Goal: Task Accomplishment & Management: Use online tool/utility

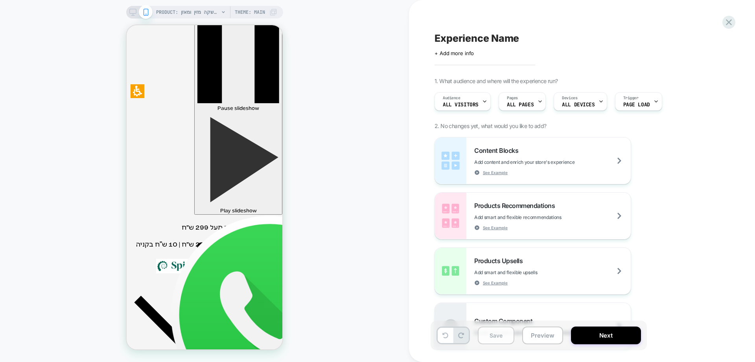
click at [502, 339] on button "Save" at bounding box center [496, 335] width 37 height 18
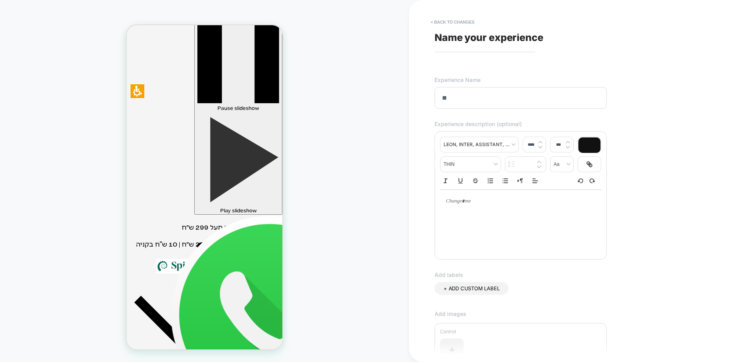
type input "*"
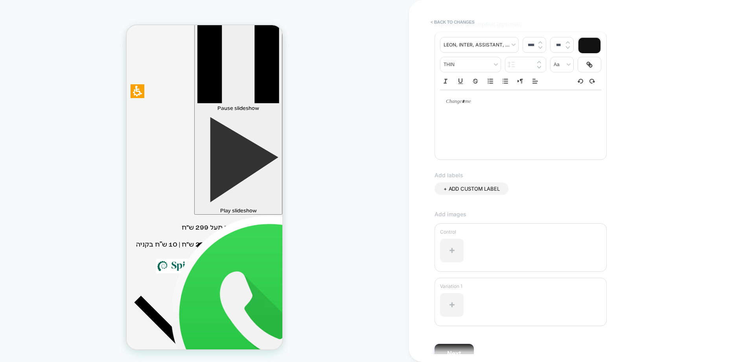
scroll to position [141, 0]
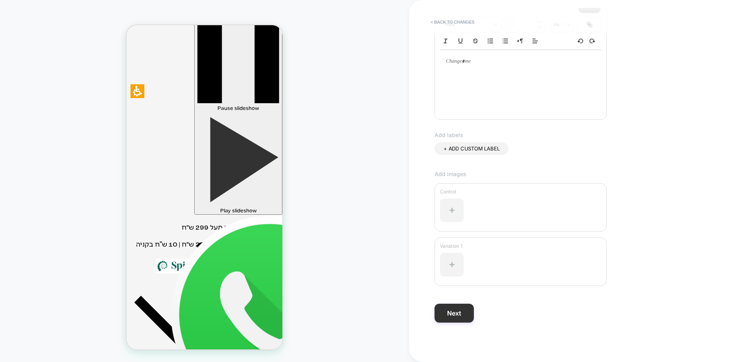
type input "**********"
click at [457, 316] on button "Next" at bounding box center [454, 312] width 39 height 19
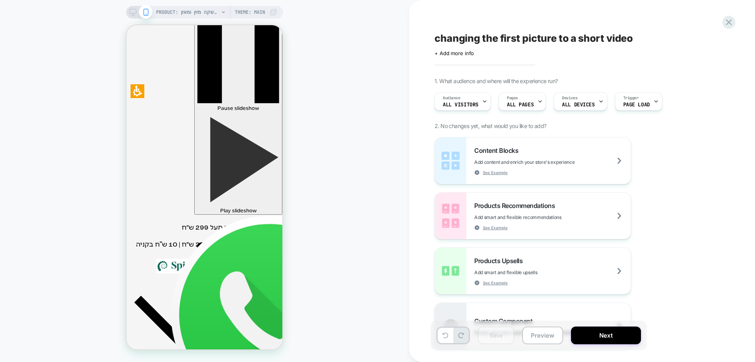
drag, startPoint x: 728, startPoint y: 15, endPoint x: 716, endPoint y: 42, distance: 29.4
click at [728, 16] on div at bounding box center [729, 22] width 13 height 13
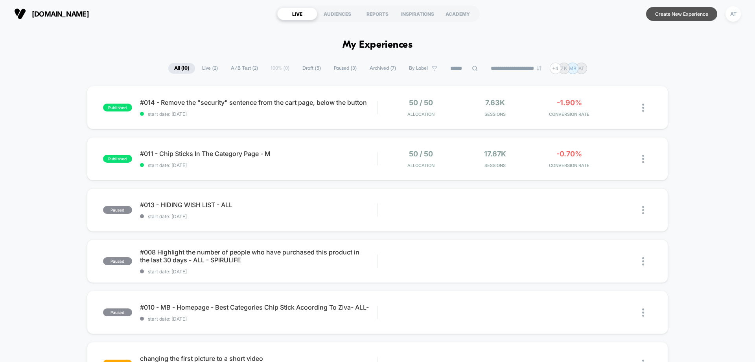
click at [690, 15] on button "Create New Experience" at bounding box center [681, 14] width 71 height 14
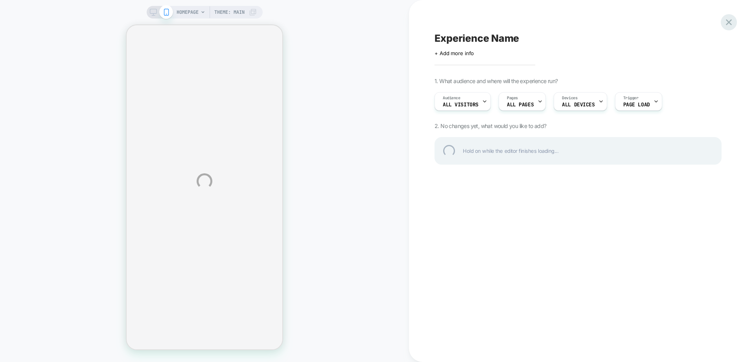
click at [732, 23] on div at bounding box center [729, 22] width 16 height 16
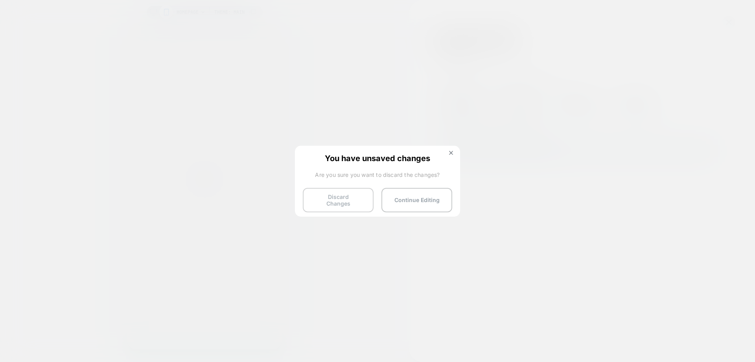
click at [347, 192] on button "Discard Changes" at bounding box center [338, 200] width 71 height 24
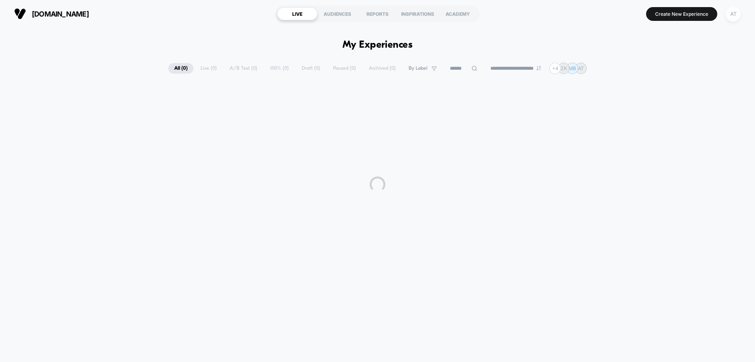
click at [738, 15] on div "AT" at bounding box center [733, 13] width 15 height 15
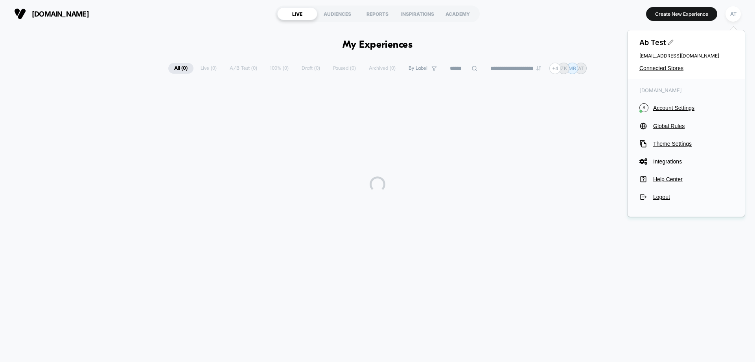
click at [661, 63] on div "Ab Test cro@ab-test.io Connected Stores" at bounding box center [686, 54] width 117 height 49
click at [661, 64] on div "Ab Test cro@ab-test.io Connected Stores" at bounding box center [686, 54] width 117 height 49
click at [653, 72] on div "Ab Test cro@ab-test.io Connected Stores" at bounding box center [686, 54] width 117 height 49
click at [654, 67] on span "Connected Stores" at bounding box center [687, 68] width 94 height 6
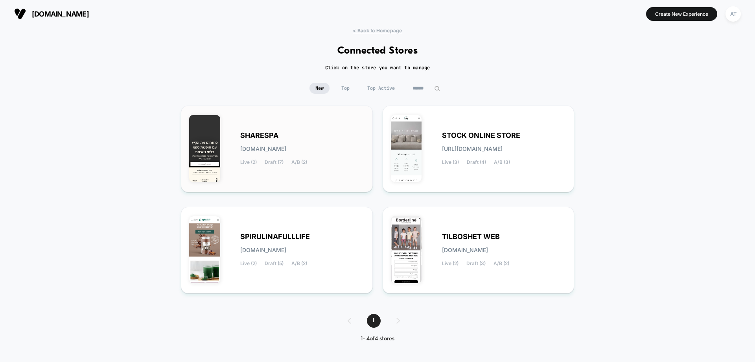
click at [319, 142] on div "SHARESPA [DOMAIN_NAME] Live (2) Draft (7) A/B (2)" at bounding box center [302, 149] width 124 height 32
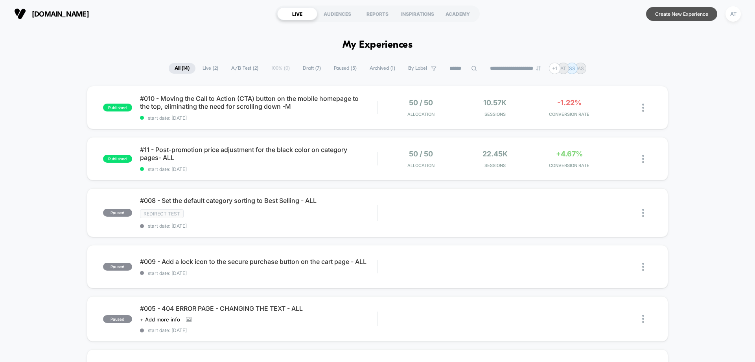
click at [687, 10] on button "Create New Experience" at bounding box center [681, 14] width 71 height 14
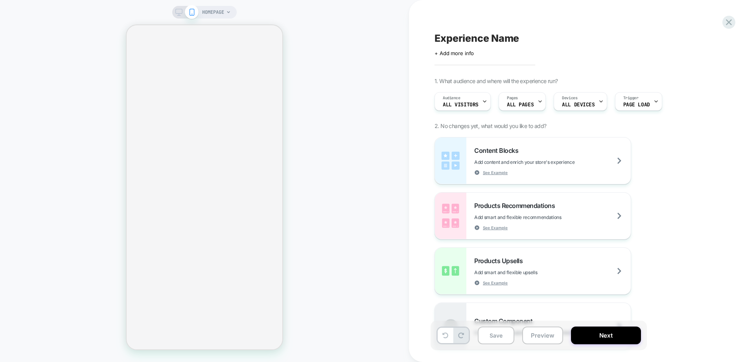
click at [228, 15] on div "HOMEPAGE" at bounding box center [216, 12] width 29 height 13
click at [212, 13] on span "HOMEPAGE" at bounding box center [213, 12] width 22 height 13
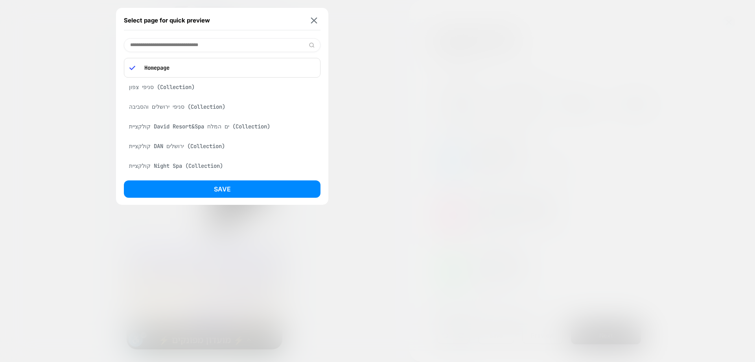
click at [201, 47] on input at bounding box center [222, 45] width 197 height 14
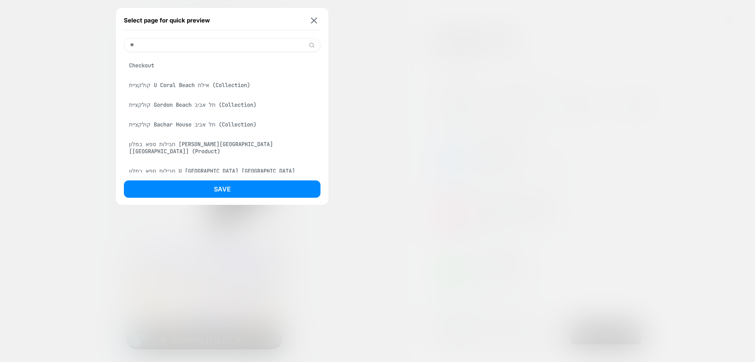
type input "**"
click at [158, 62] on div "Checkout" at bounding box center [222, 65] width 197 height 15
click at [194, 186] on button "Save" at bounding box center [222, 188] width 197 height 17
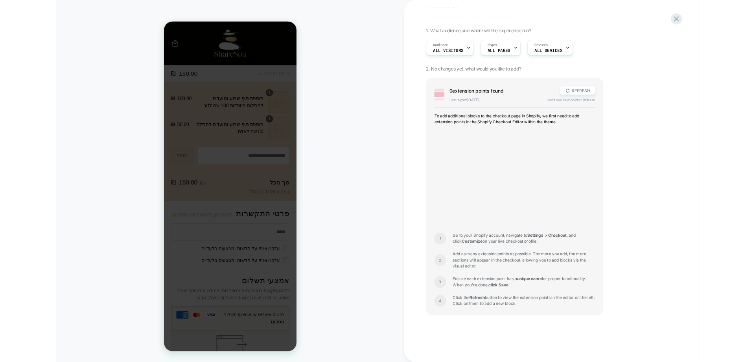
scroll to position [109, 0]
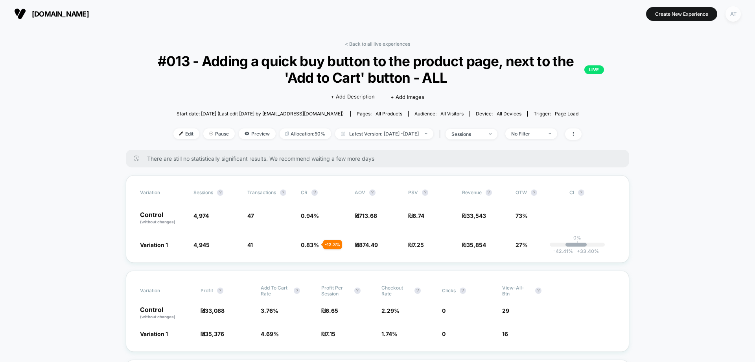
click at [730, 13] on div "AT" at bounding box center [733, 13] width 15 height 15
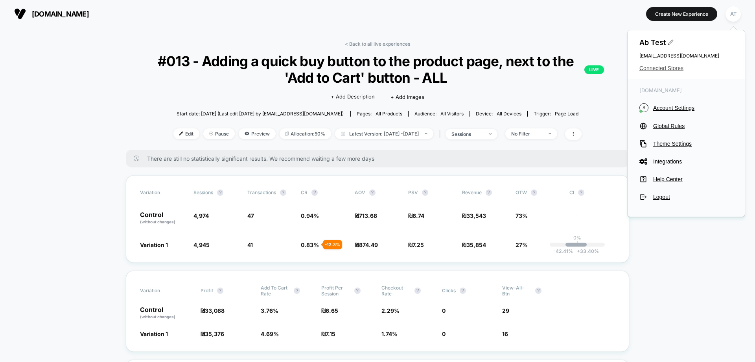
click at [666, 68] on span "Connected Stores" at bounding box center [687, 68] width 94 height 6
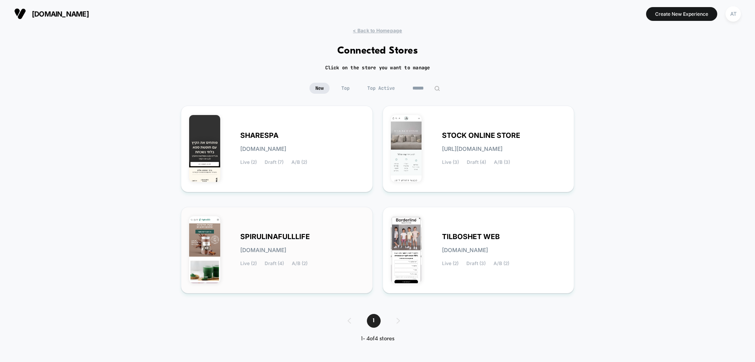
click at [274, 227] on div "SPIRULINAFULLLIFE spirulinafulllife.myshopify.com Live (2) Draft (4) A/B (2)" at bounding box center [276, 250] width 175 height 70
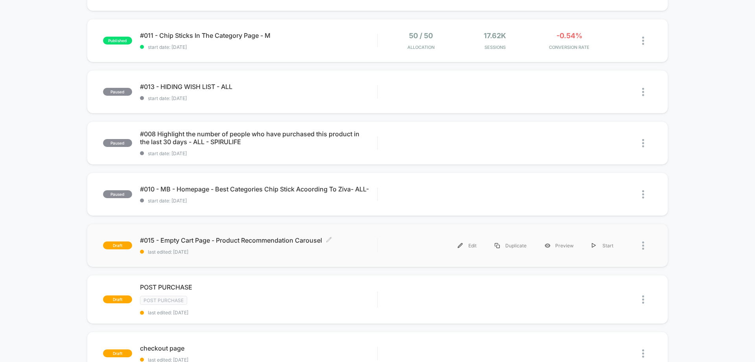
scroll to position [79, 0]
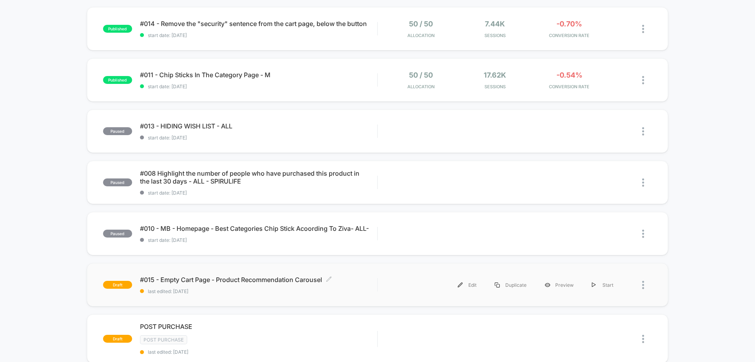
click at [253, 278] on span "#015 - Empty Cart Page - Product Recommendation Carousel Click to edit experien…" at bounding box center [258, 279] width 237 height 8
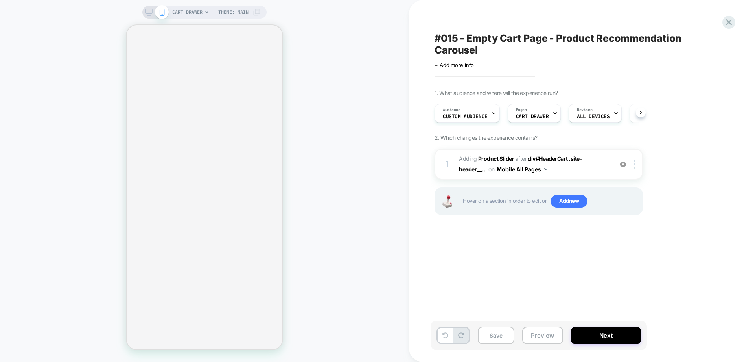
scroll to position [0, 0]
select select "**********"
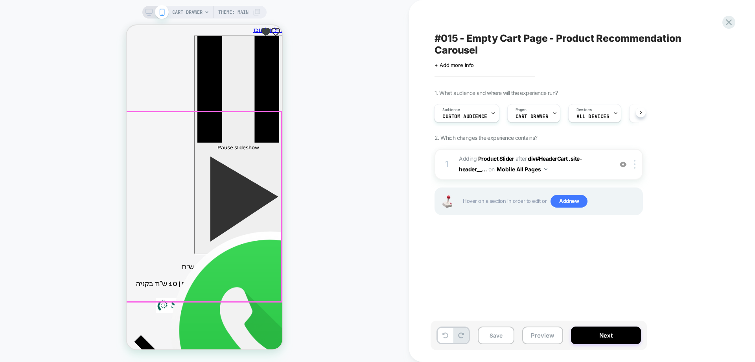
scroll to position [0, 0]
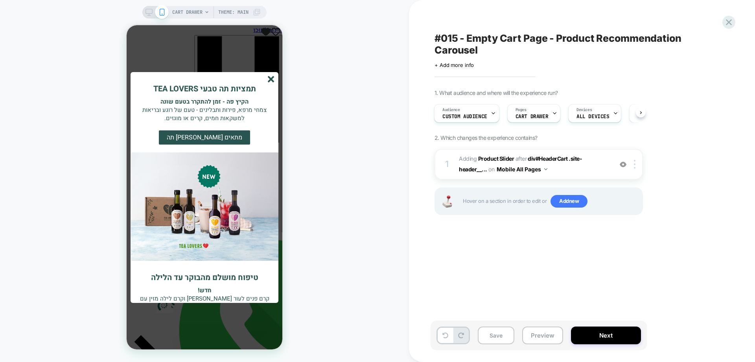
click at [269, 77] on line "סגור" at bounding box center [271, 79] width 6 height 6
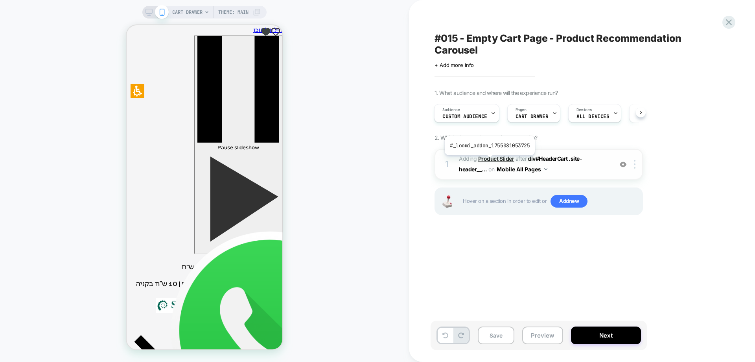
click at [489, 161] on b "Product Slider" at bounding box center [496, 158] width 36 height 7
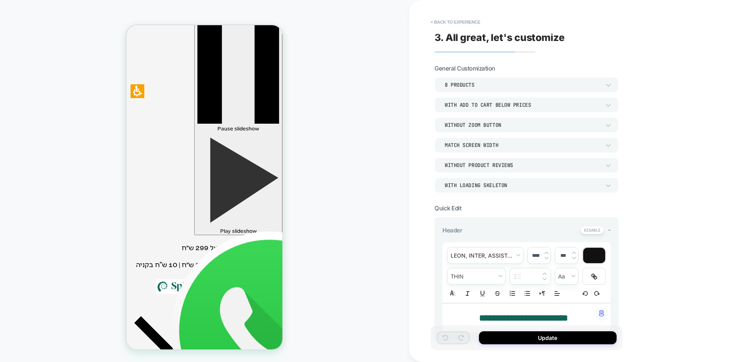
scroll to position [25, 0]
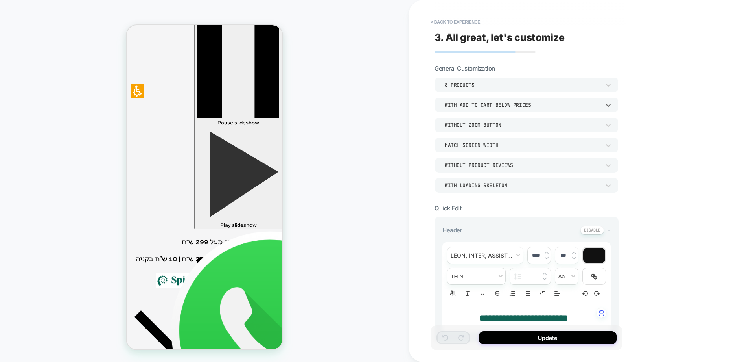
click at [512, 106] on div "With add to cart below prices" at bounding box center [523, 104] width 156 height 7
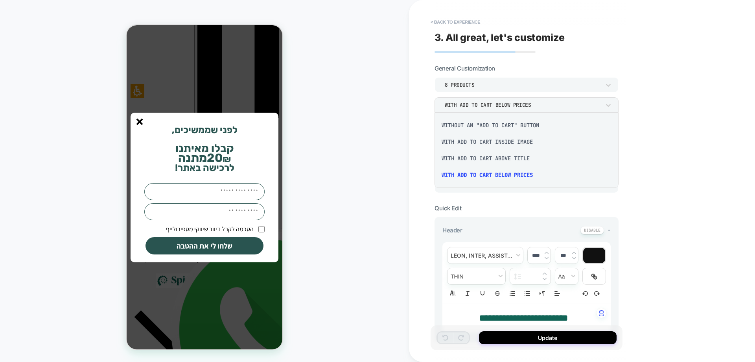
click at [389, 121] on div at bounding box center [377, 181] width 755 height 362
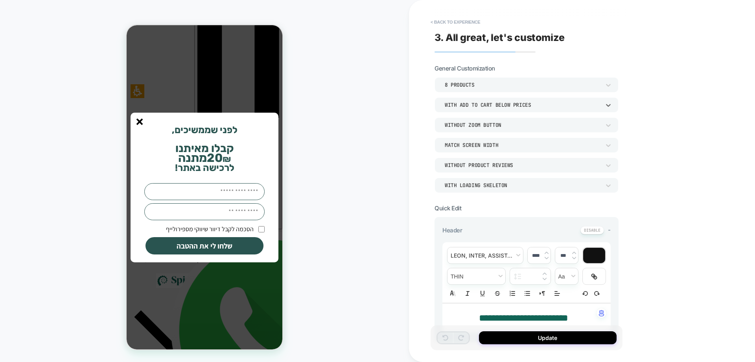
click at [498, 101] on div "With add to cart below prices" at bounding box center [523, 105] width 164 height 8
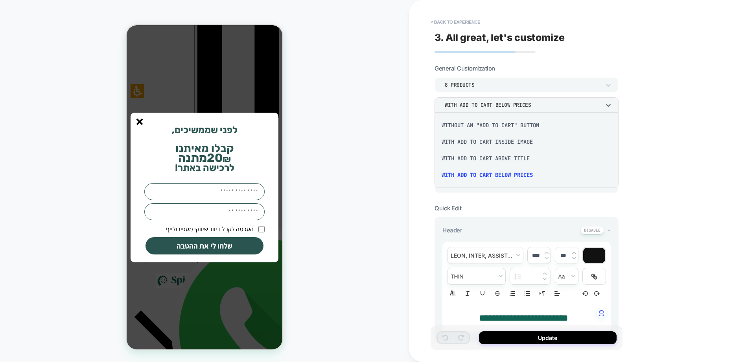
click at [683, 99] on div at bounding box center [377, 181] width 755 height 362
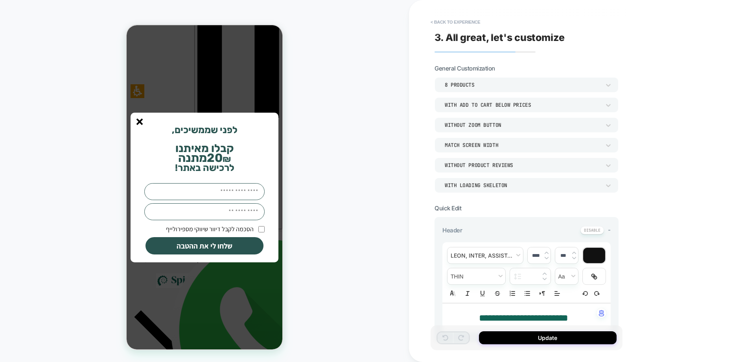
click at [140, 123] on icon "סגור" at bounding box center [139, 121] width 7 height 7
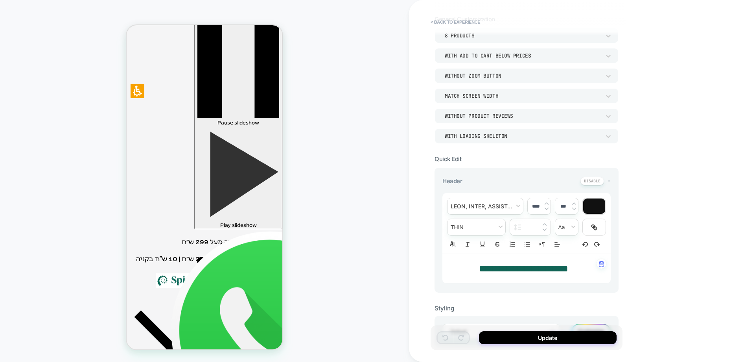
scroll to position [0, 0]
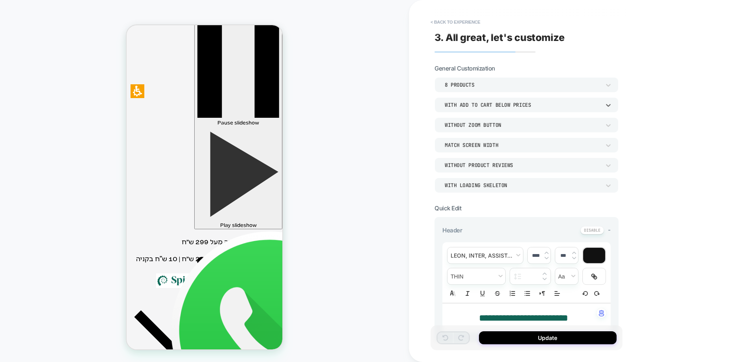
click at [503, 102] on div "With add to cart below prices" at bounding box center [523, 104] width 156 height 7
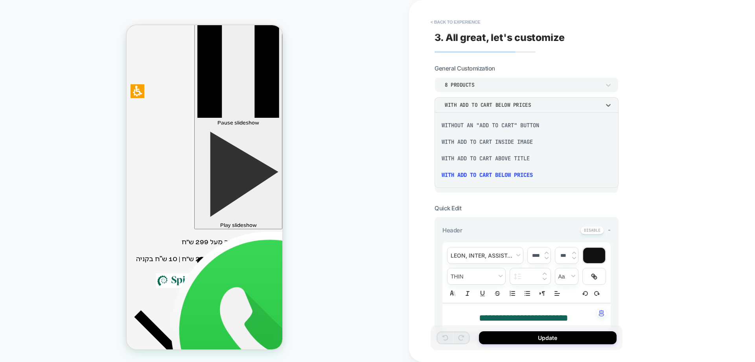
click at [494, 144] on div "With add to cart inside image" at bounding box center [527, 141] width 178 height 17
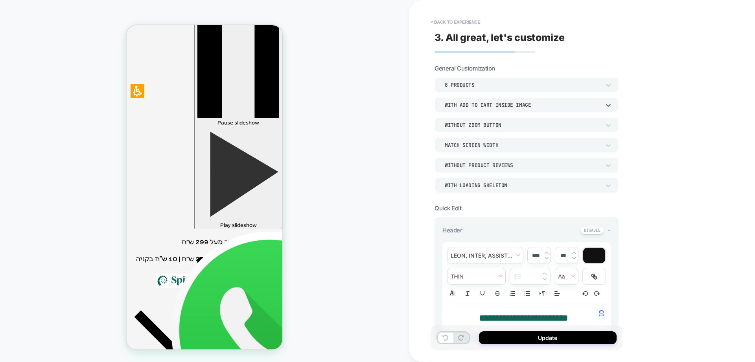
click at [498, 104] on div "With add to cart inside image" at bounding box center [523, 104] width 156 height 7
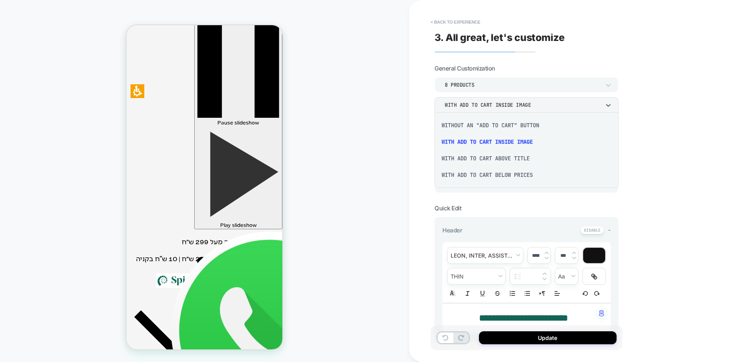
click at [493, 130] on div "Without an "add to cart" button" at bounding box center [527, 125] width 178 height 17
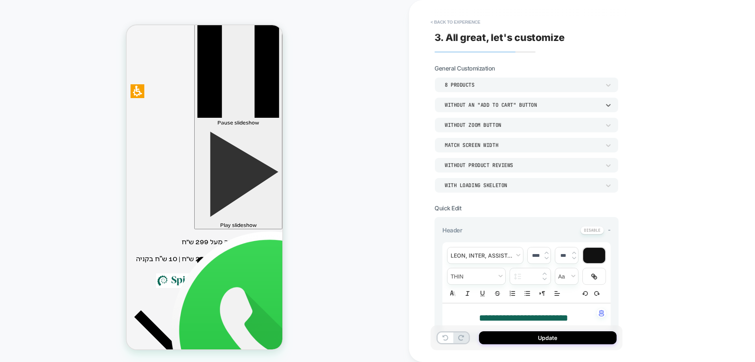
click at [489, 106] on div "Without an "add to cart" button" at bounding box center [523, 104] width 156 height 7
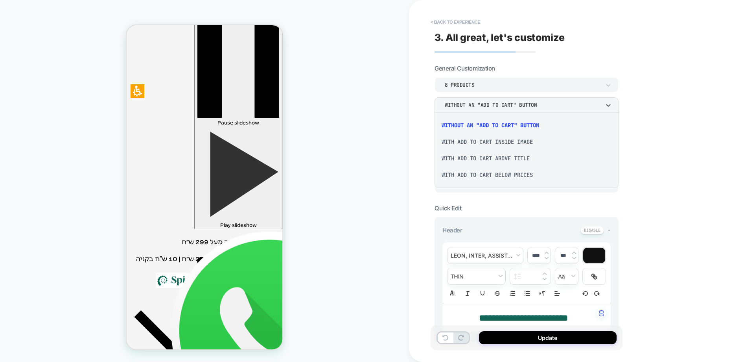
click at [491, 177] on div "With add to cart below prices" at bounding box center [527, 174] width 178 height 17
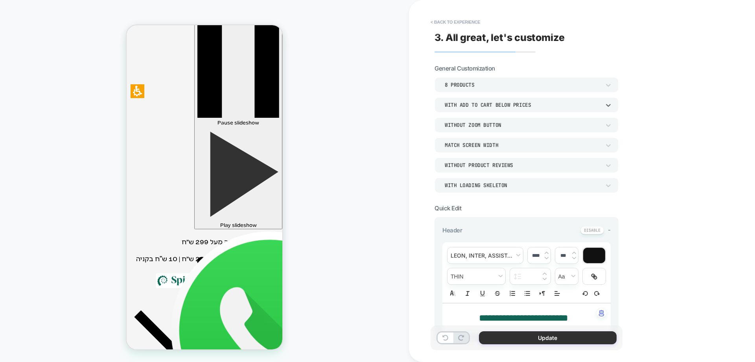
drag, startPoint x: 539, startPoint y: 337, endPoint x: 499, endPoint y: 327, distance: 40.9
click at [539, 338] on button "Update" at bounding box center [548, 337] width 138 height 13
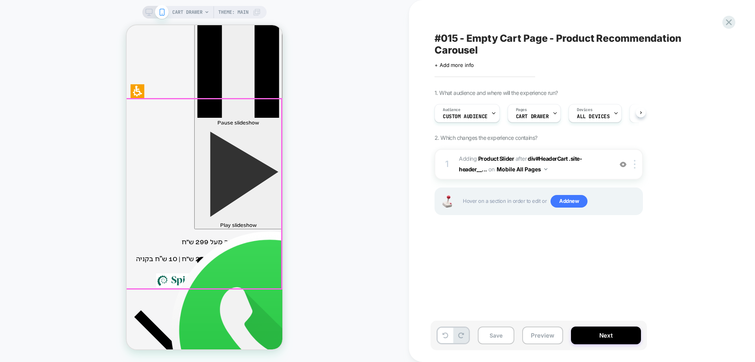
scroll to position [0, 0]
click at [728, 21] on icon at bounding box center [729, 22] width 6 height 6
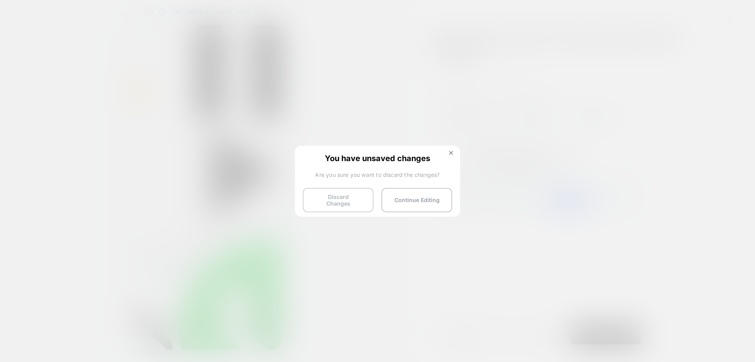
click at [336, 203] on button "Discard Changes" at bounding box center [338, 200] width 71 height 24
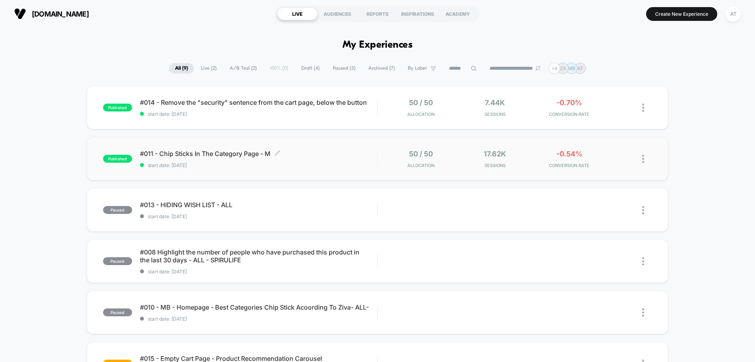
click at [322, 149] on span "#011 - Chip Sticks In The Category Page - M Click to edit experience details" at bounding box center [258, 153] width 237 height 8
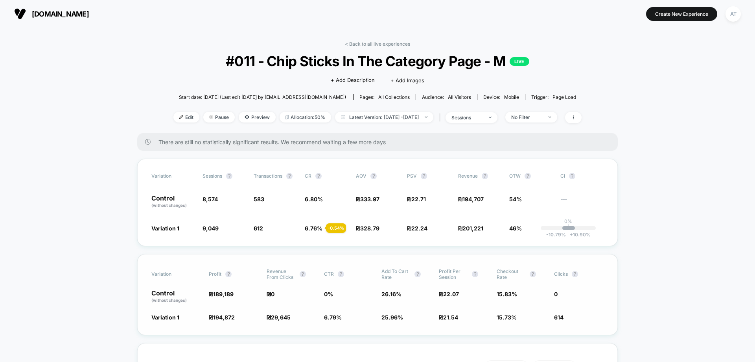
click at [243, 312] on div "Variation Profit ? Revenue From Clicks ? CTR ? Add To Cart Rate ? Profit Per Se…" at bounding box center [377, 294] width 481 height 81
click at [730, 12] on div "AT" at bounding box center [733, 13] width 15 height 15
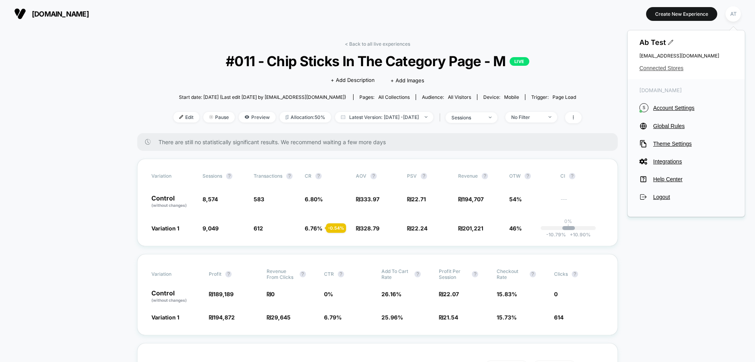
click at [664, 67] on span "Connected Stores" at bounding box center [687, 68] width 94 height 6
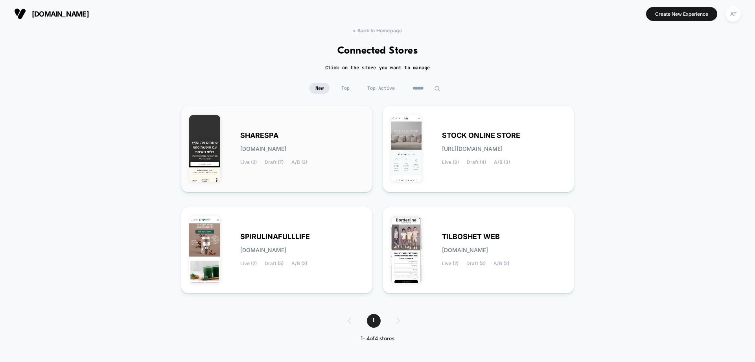
click at [290, 166] on div "SHARESPA [DOMAIN_NAME] Live (2) Draft (7) A/B (2)" at bounding box center [276, 149] width 175 height 70
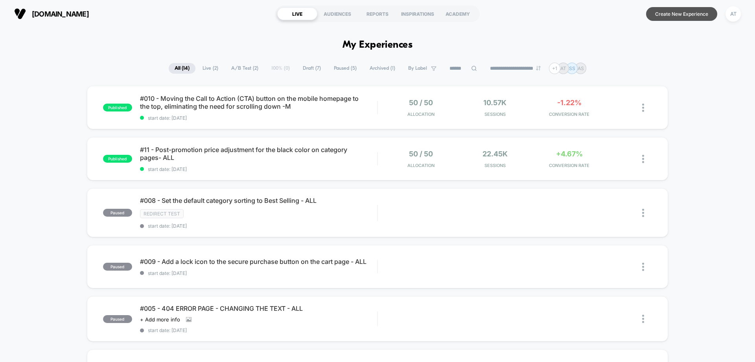
click at [695, 18] on button "Create New Experience" at bounding box center [681, 14] width 71 height 14
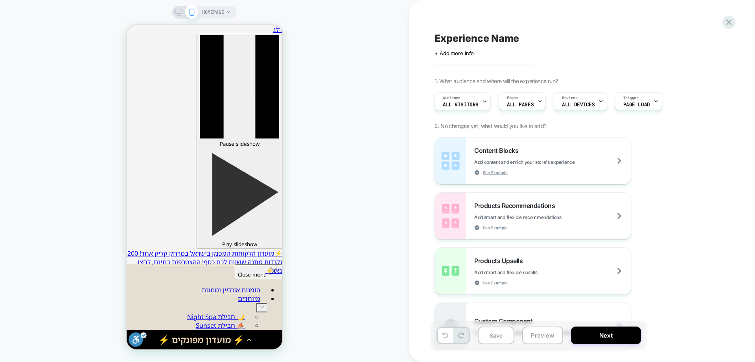
click at [358, 183] on div "HOMEPAGE" at bounding box center [204, 181] width 409 height 346
click at [220, 11] on span "HOMEPAGE" at bounding box center [213, 12] width 22 height 13
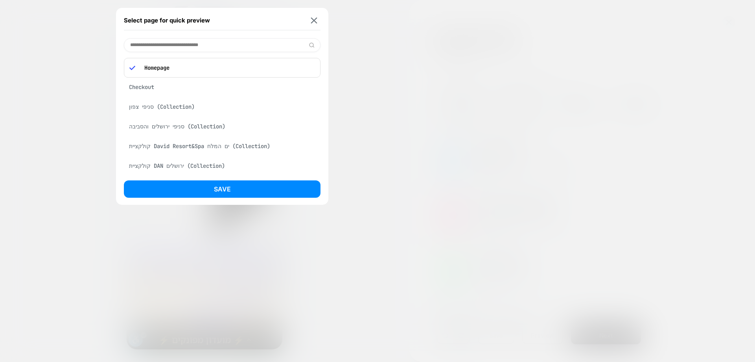
click at [190, 42] on input at bounding box center [222, 45] width 197 height 14
type input "*"
type input "****"
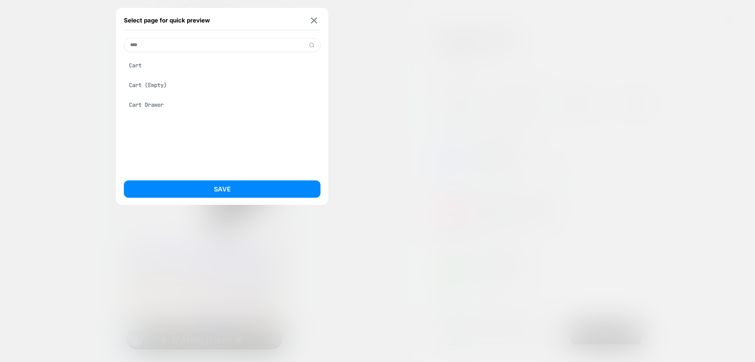
click at [141, 66] on div "Cart" at bounding box center [222, 65] width 197 height 15
drag, startPoint x: 197, startPoint y: 192, endPoint x: 201, endPoint y: 188, distance: 5.0
click at [198, 192] on button "Save" at bounding box center [222, 188] width 197 height 17
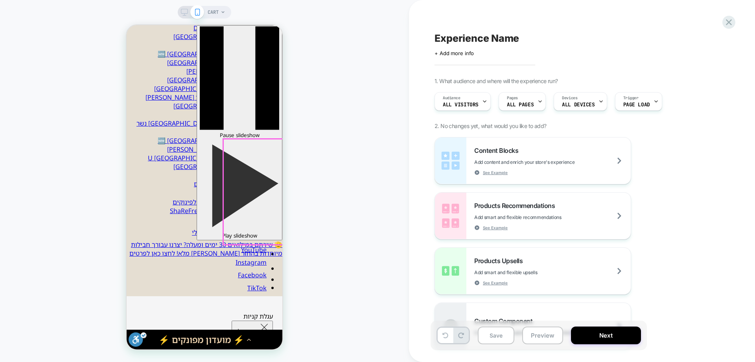
scroll to position [157, 0]
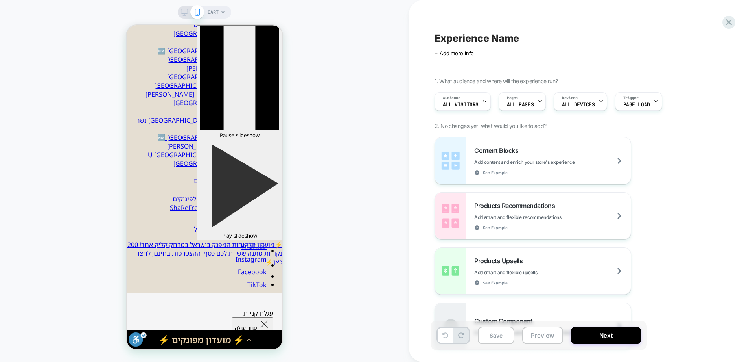
click at [333, 227] on div "CART" at bounding box center [204, 181] width 409 height 346
drag, startPoint x: 200, startPoint y: 180, endPoint x: 423, endPoint y: 207, distance: 224.7
click at [504, 336] on button "Save" at bounding box center [496, 335] width 37 height 18
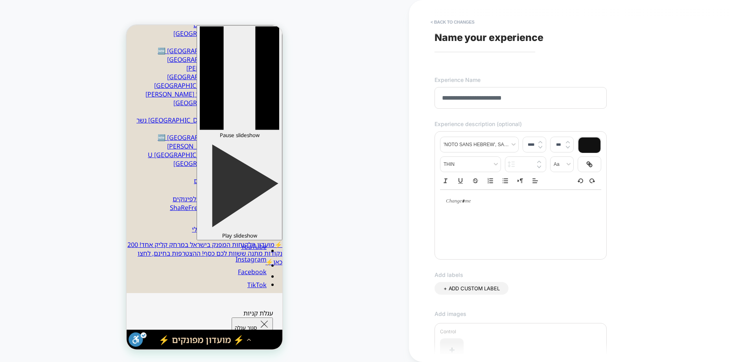
type input "**********"
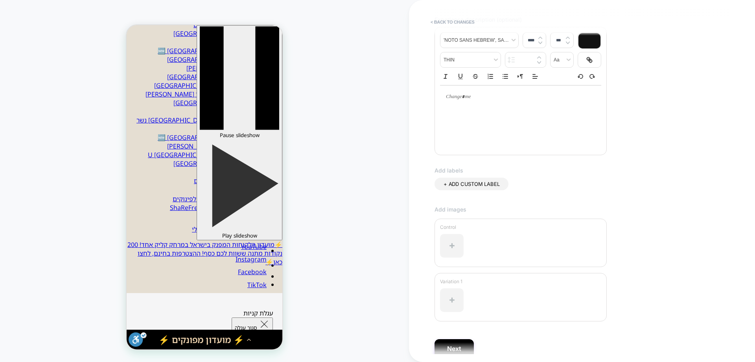
scroll to position [141, 0]
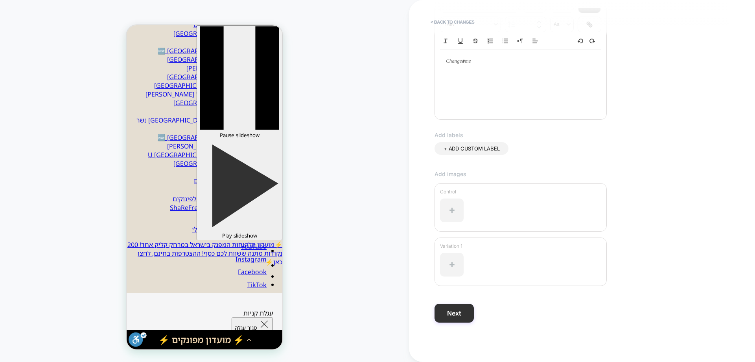
click at [448, 308] on button "Next" at bounding box center [454, 312] width 39 height 19
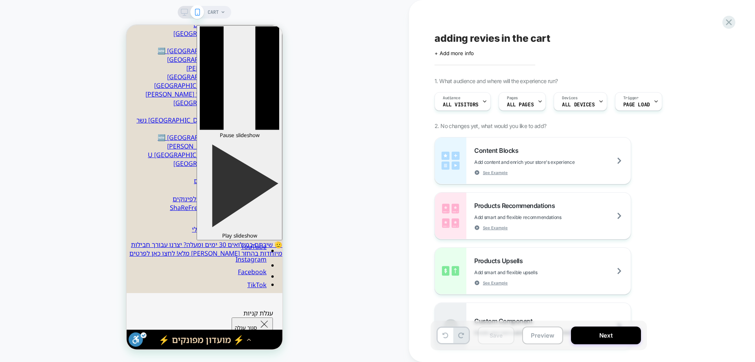
click at [220, 14] on div "CART" at bounding box center [217, 12] width 18 height 13
click at [216, 9] on span "CART" at bounding box center [213, 12] width 11 height 13
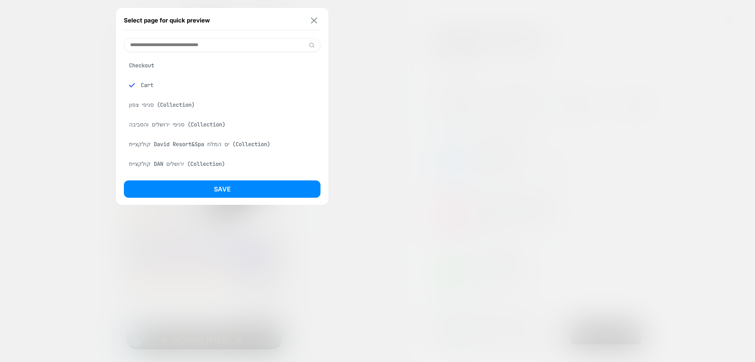
click at [314, 19] on img at bounding box center [314, 20] width 6 height 6
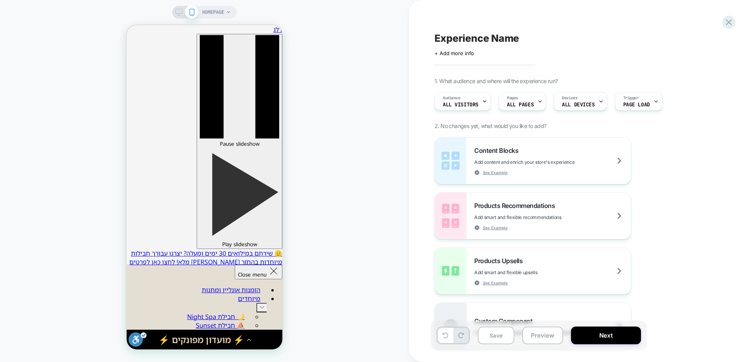
click at [206, 15] on span "HOMEPAGE" at bounding box center [213, 12] width 22 height 13
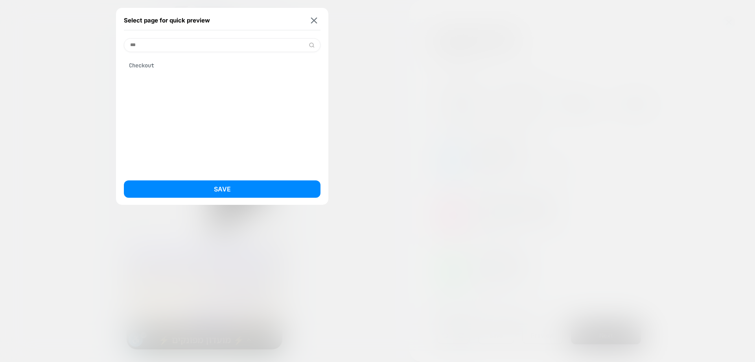
type input "***"
click at [146, 63] on div "Checkout" at bounding box center [222, 65] width 197 height 15
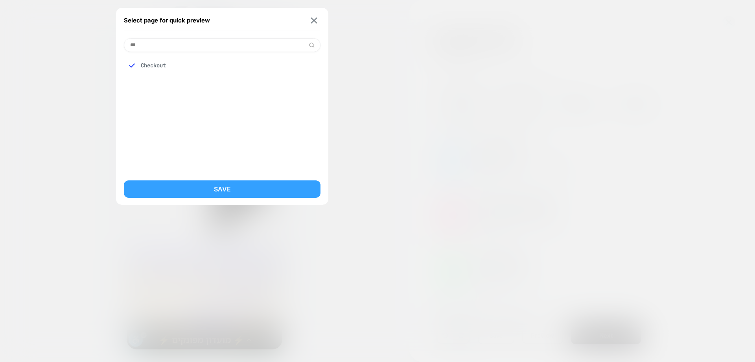
click at [209, 191] on button "Save" at bounding box center [222, 188] width 197 height 17
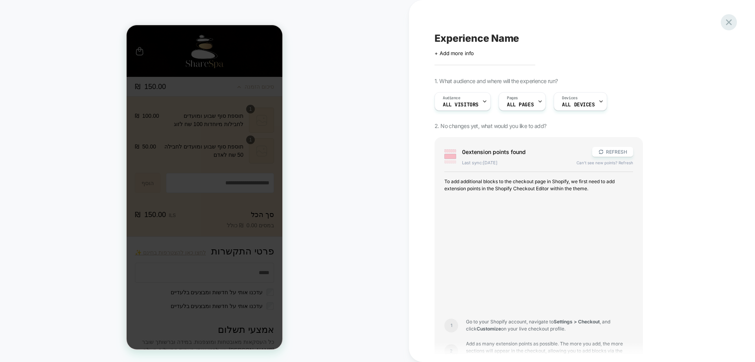
click at [731, 17] on icon at bounding box center [729, 22] width 11 height 11
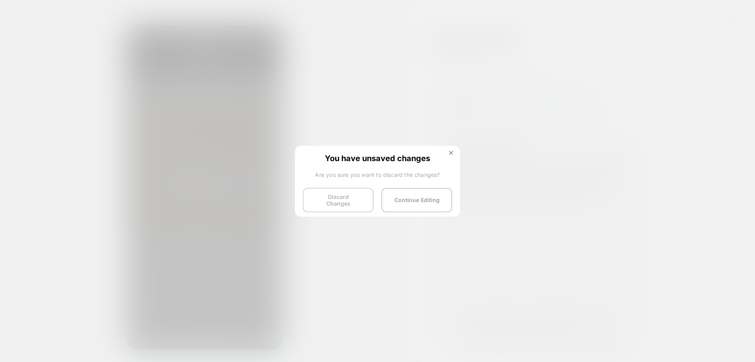
click at [349, 192] on button "Discard Changes" at bounding box center [338, 200] width 71 height 24
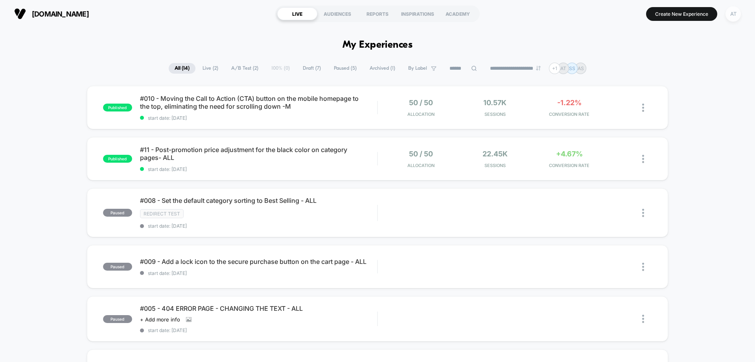
click at [732, 15] on div "AT" at bounding box center [733, 13] width 15 height 15
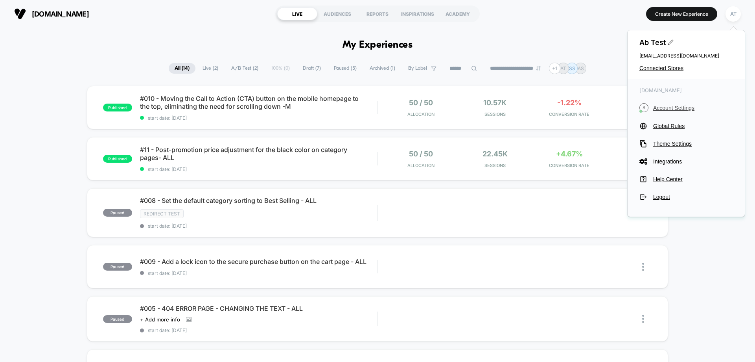
click at [680, 106] on span "Account Settings" at bounding box center [693, 108] width 80 height 6
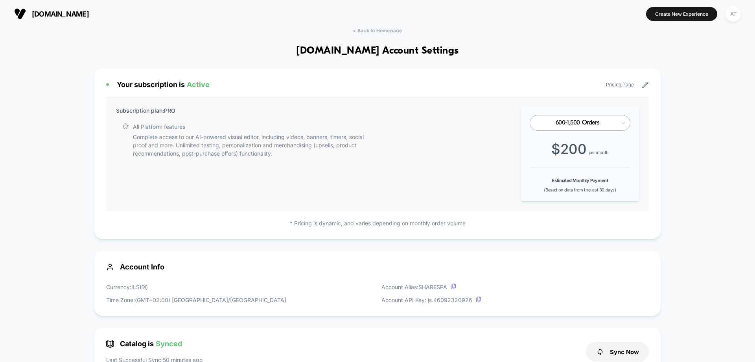
click at [577, 167] on div at bounding box center [580, 167] width 101 height 1
click at [595, 188] on span "(Based on data from the last 30 days)" at bounding box center [580, 190] width 72 height 6
click at [590, 157] on div "600-1,500 Orders $ 200 per month Estimated Monthly Payment (Based on data from …" at bounding box center [580, 153] width 118 height 95
click at [623, 86] on link "Pricing Page" at bounding box center [620, 84] width 28 height 6
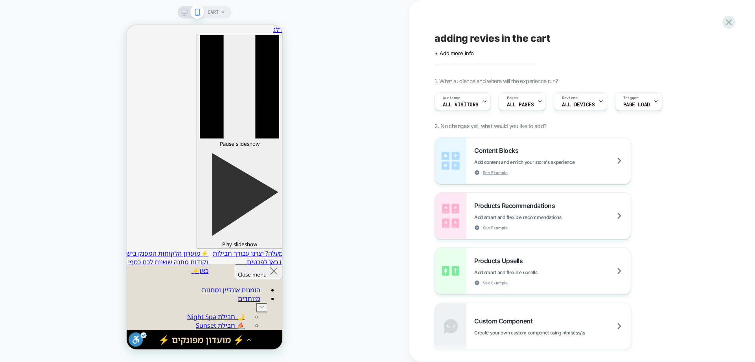
click at [222, 14] on icon at bounding box center [223, 12] width 5 height 5
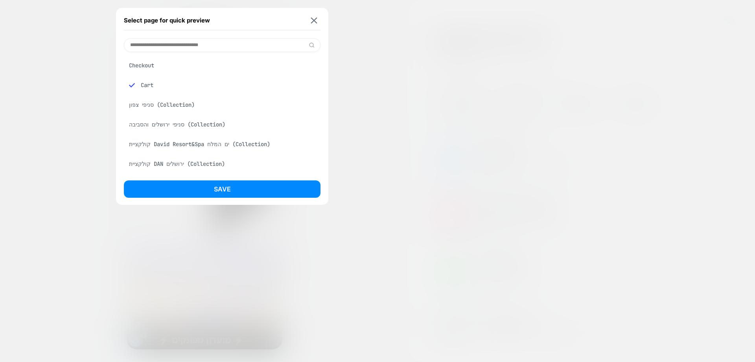
type input "*"
type input "***"
click at [154, 103] on div "Cart Drawer" at bounding box center [222, 104] width 197 height 15
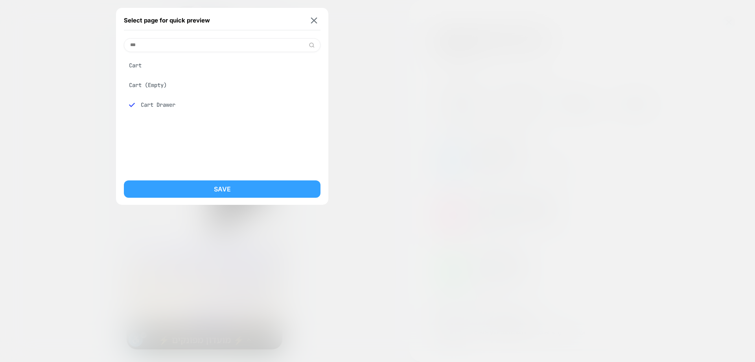
click at [205, 192] on button "Save" at bounding box center [222, 188] width 197 height 17
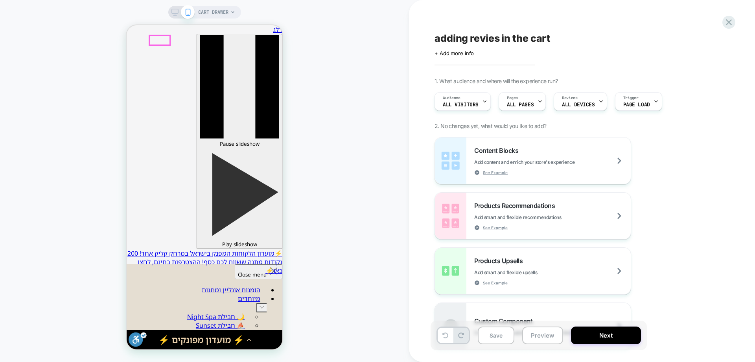
click at [210, 15] on span "CART DRAWER" at bounding box center [213, 12] width 30 height 13
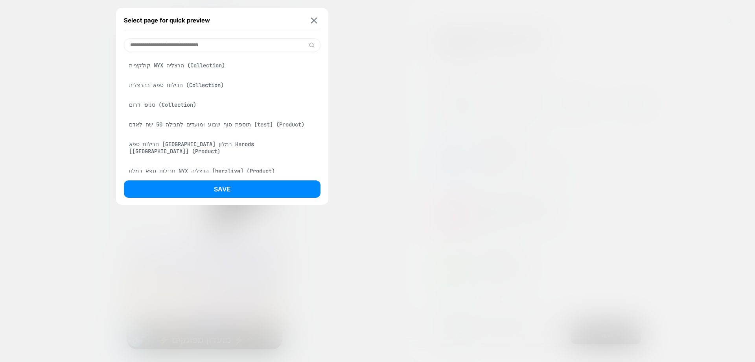
click at [227, 144] on div "חבילות ספא בתל אביב במלון Herods [tel aviv] (Product)" at bounding box center [222, 147] width 197 height 22
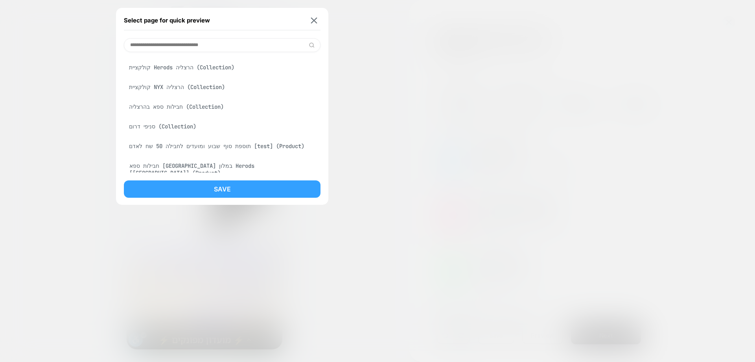
scroll to position [218, 0]
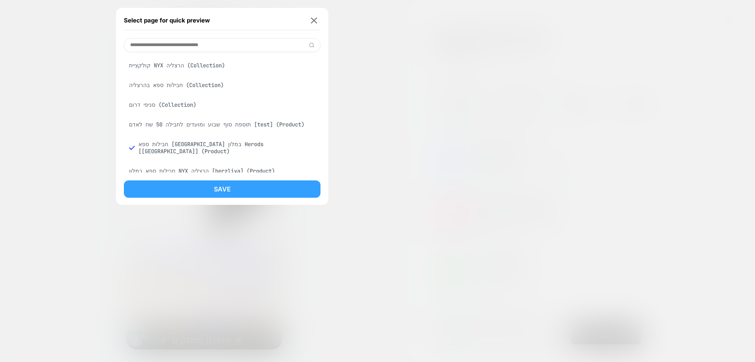
click at [224, 189] on button "Save" at bounding box center [222, 188] width 197 height 17
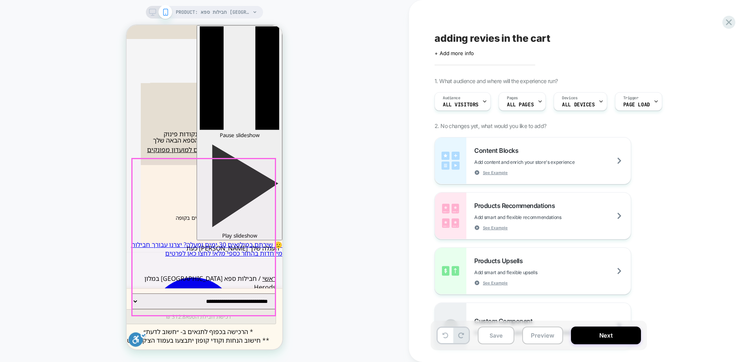
scroll to position [354, 0]
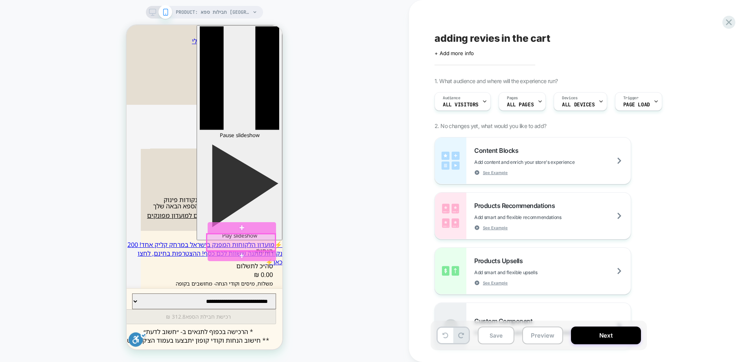
click at [219, 241] on div at bounding box center [241, 242] width 68 height 17
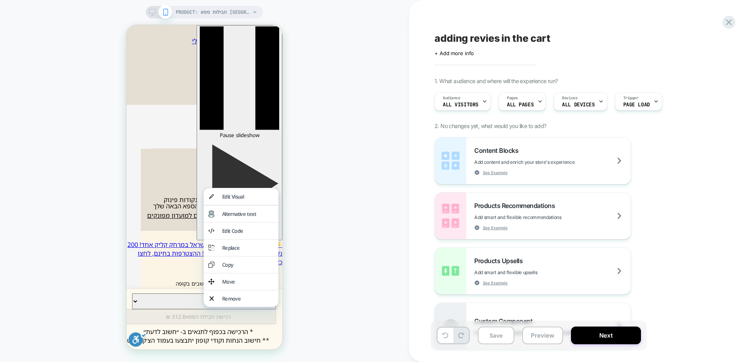
click at [341, 242] on div "PRODUCT: חבילות ספא בתל אביב במלון Herods [tel aviv] PRODUCT: חבילות ספא בתל אב…" at bounding box center [204, 181] width 409 height 346
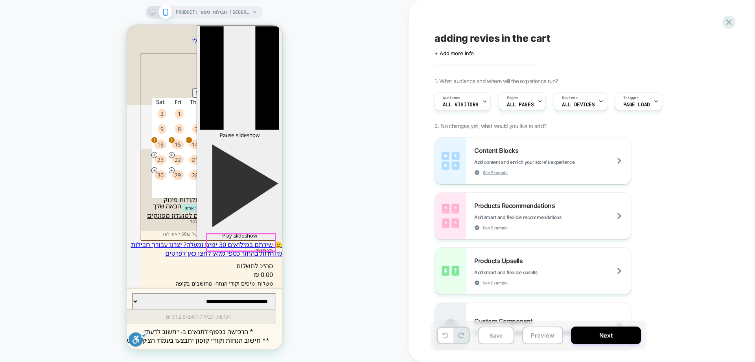
type input "*********"
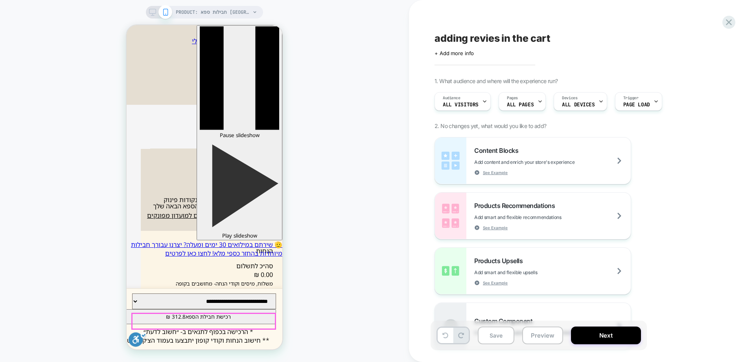
click at [205, 315] on button "רכישת חבילת הספא 312.8 ₪" at bounding box center [198, 316] width 156 height 15
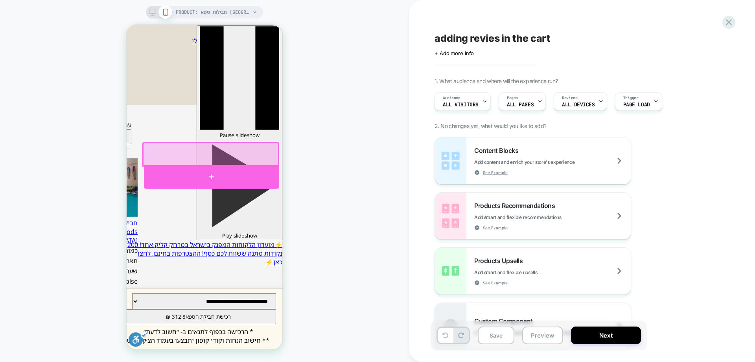
click at [240, 168] on div at bounding box center [211, 177] width 135 height 24
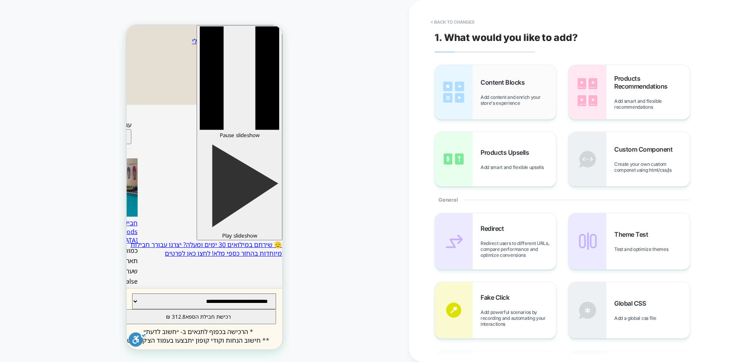
click at [491, 92] on div "Content Blocks Add content and enrich your store's experience" at bounding box center [519, 92] width 76 height 28
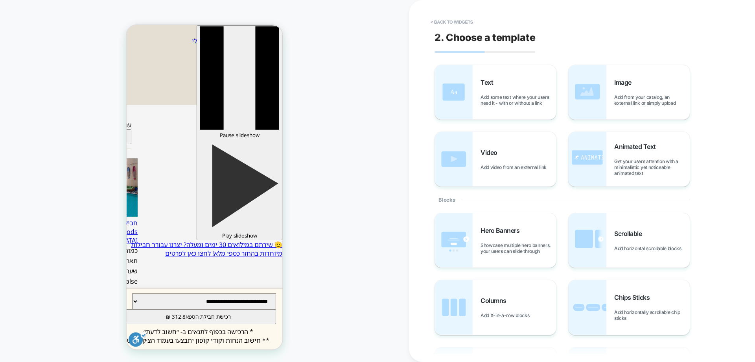
scroll to position [0, 0]
click at [622, 101] on span "Add from your catalog, an external link or simply upload" at bounding box center [652, 100] width 76 height 12
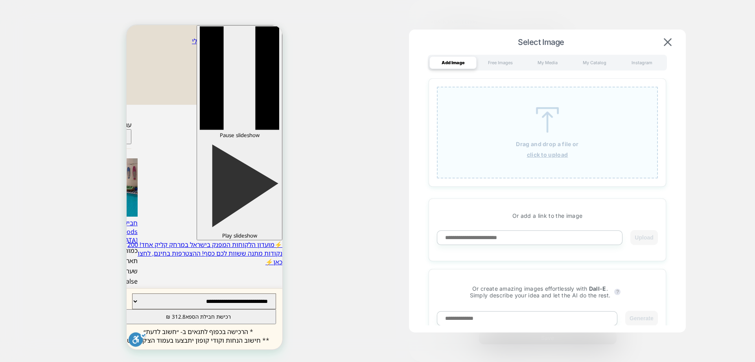
click at [543, 156] on u "click to upload" at bounding box center [547, 154] width 41 height 7
click at [542, 156] on u "click to upload" at bounding box center [547, 154] width 41 height 7
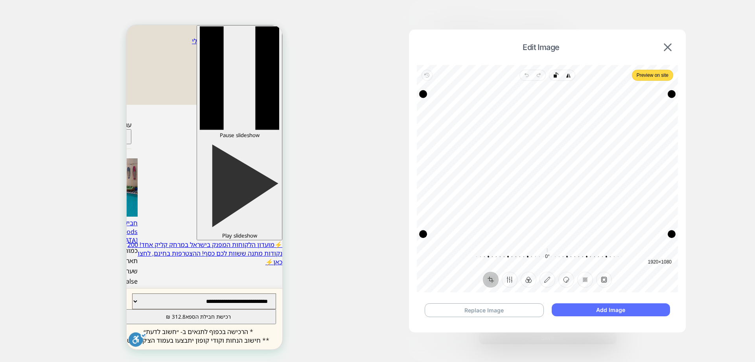
click at [603, 308] on button "Add Image" at bounding box center [611, 309] width 118 height 13
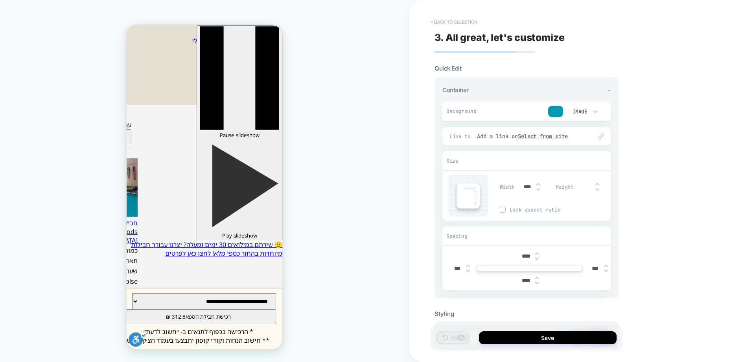
click at [462, 23] on button "< Back to selection" at bounding box center [454, 22] width 55 height 13
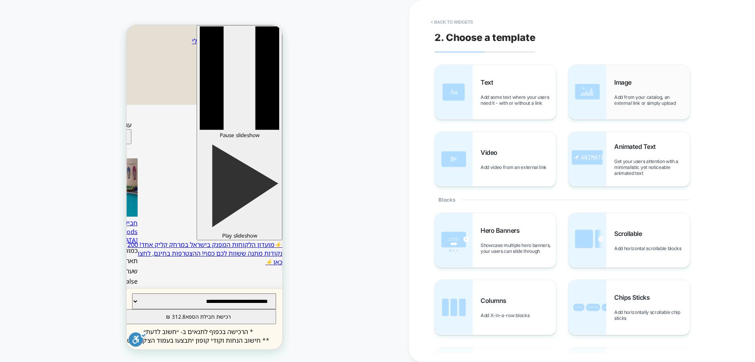
click at [632, 85] on span "Image" at bounding box center [624, 82] width 21 height 8
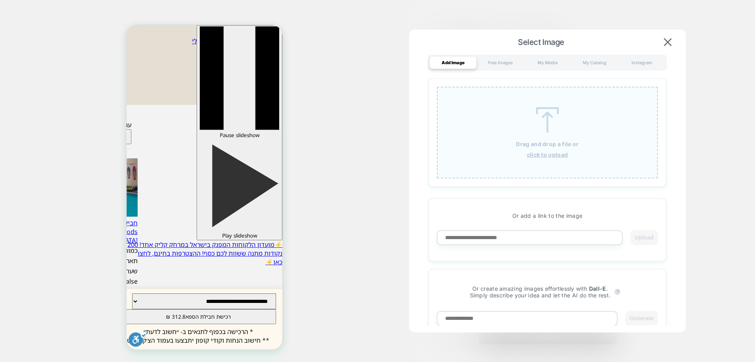
click at [558, 138] on div "Drag and drop a file or click to upload" at bounding box center [547, 133] width 221 height 92
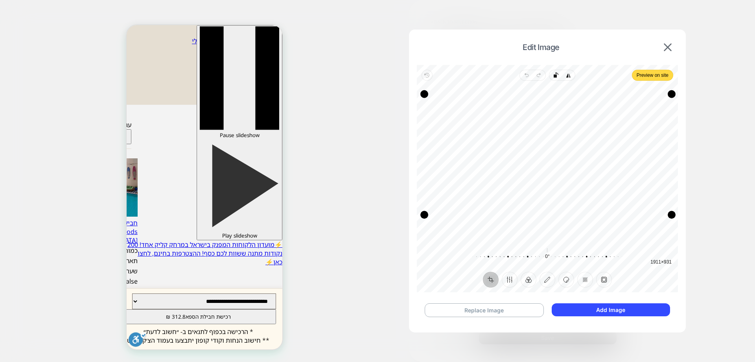
drag, startPoint x: 426, startPoint y: 233, endPoint x: 427, endPoint y: 214, distance: 19.3
click at [427, 214] on div "Drag corner bl" at bounding box center [425, 214] width 8 height 8
drag, startPoint x: 426, startPoint y: 94, endPoint x: 424, endPoint y: 115, distance: 20.5
click at [424, 115] on div "Drag corner tl" at bounding box center [423, 115] width 8 height 8
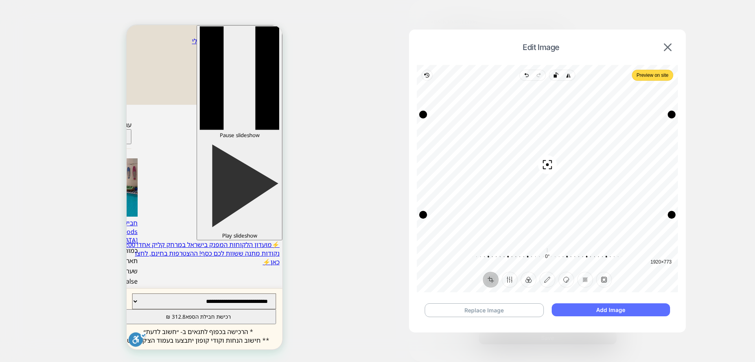
click at [578, 311] on button "Add Image" at bounding box center [611, 309] width 118 height 13
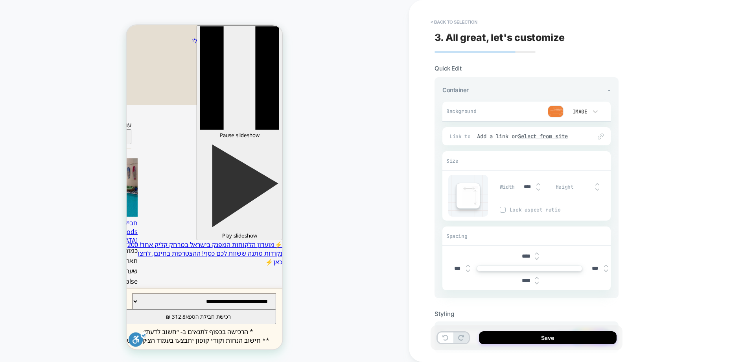
click at [561, 112] on img at bounding box center [556, 111] width 16 height 12
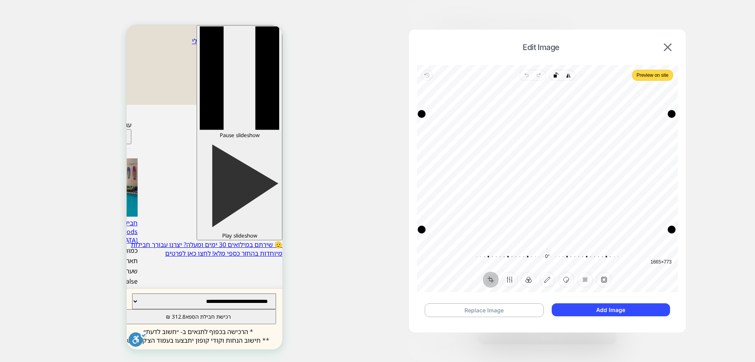
drag, startPoint x: 423, startPoint y: 216, endPoint x: 418, endPoint y: 232, distance: 16.3
click at [418, 232] on div "Drag corner bl" at bounding box center [422, 229] width 8 height 8
click at [671, 43] on img at bounding box center [668, 47] width 8 height 8
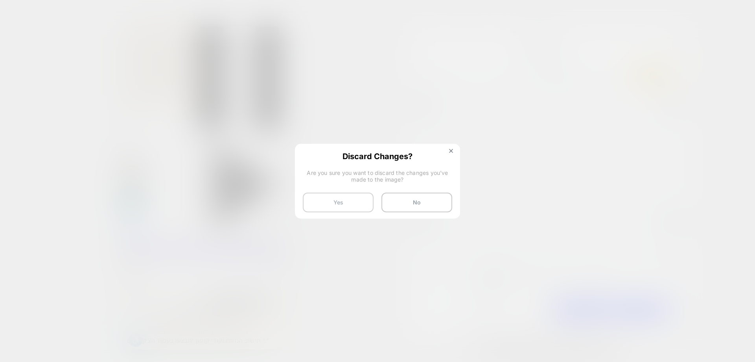
click at [344, 203] on button "Yes" at bounding box center [338, 202] width 71 height 20
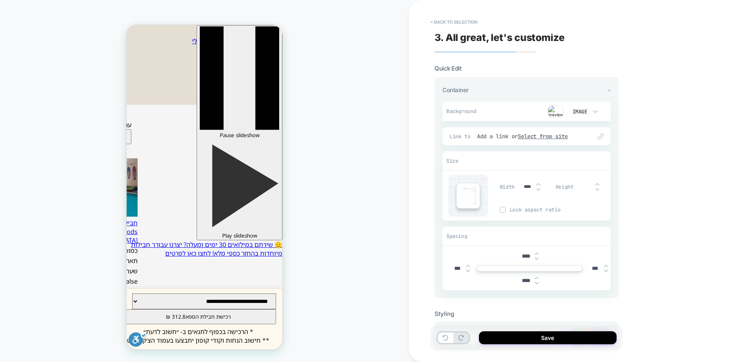
click at [518, 112] on div at bounding box center [524, 111] width 78 height 12
click at [562, 116] on img at bounding box center [556, 111] width 16 height 12
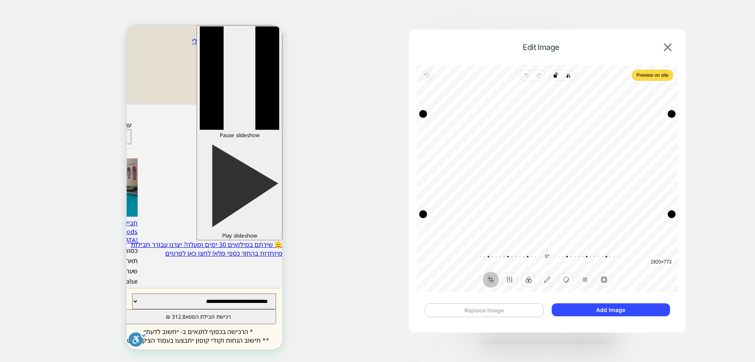
click at [525, 309] on button "Replace Image" at bounding box center [484, 310] width 119 height 14
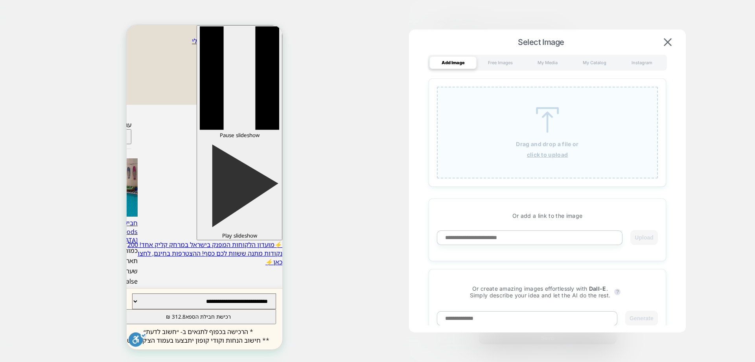
click at [560, 132] on img at bounding box center [547, 120] width 35 height 26
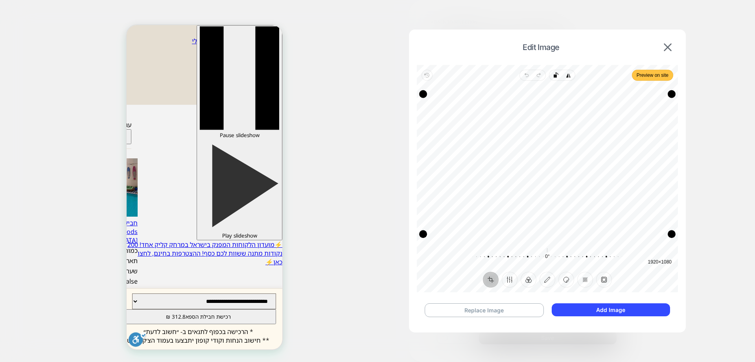
click at [660, 79] on span "Preview on site" at bounding box center [653, 74] width 32 height 9
click at [620, 308] on button "Add Image" at bounding box center [611, 309] width 118 height 13
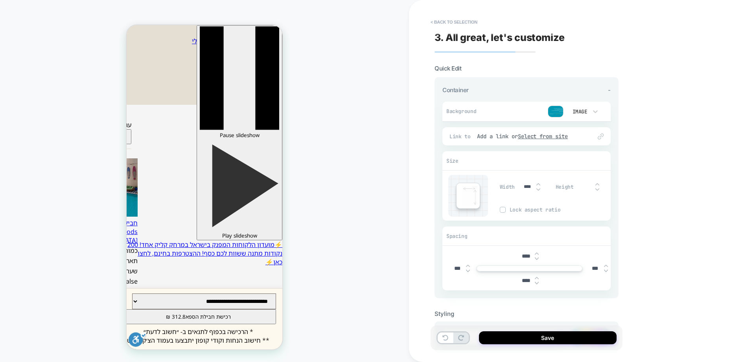
click at [537, 281] on img at bounding box center [537, 282] width 4 height 3
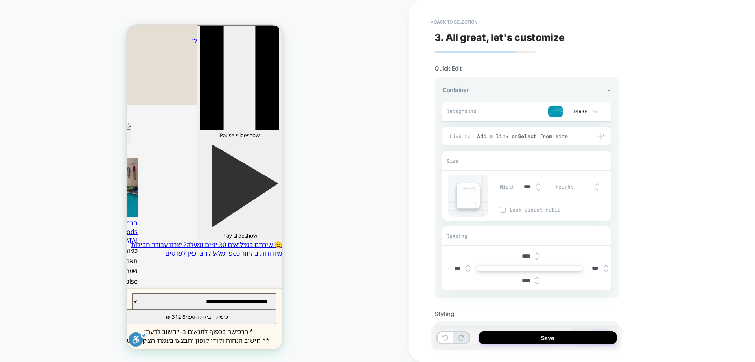
click at [537, 281] on img at bounding box center [537, 282] width 4 height 3
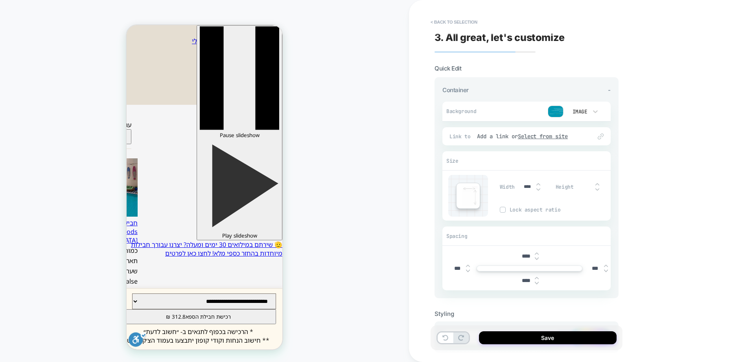
click at [537, 281] on img at bounding box center [537, 282] width 4 height 3
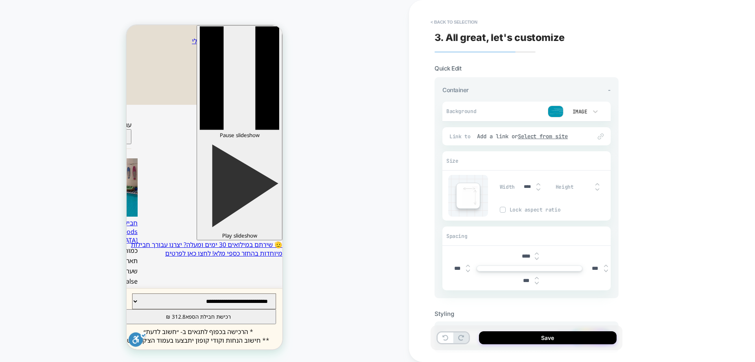
click at [537, 281] on img at bounding box center [537, 282] width 4 height 3
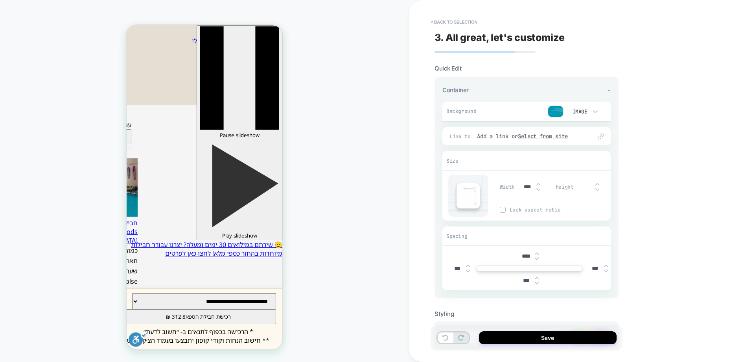
click at [537, 281] on img at bounding box center [537, 282] width 4 height 3
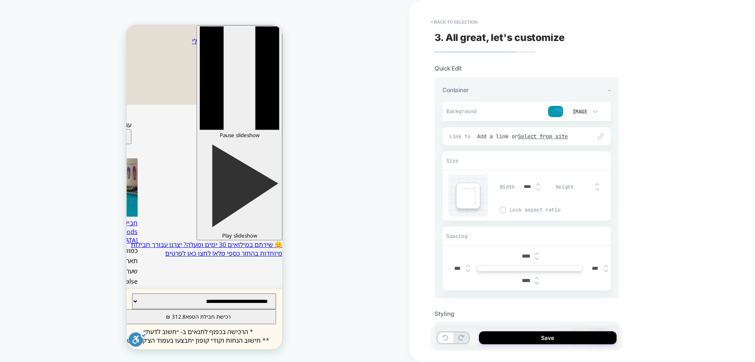
click at [537, 281] on img at bounding box center [537, 282] width 4 height 3
click at [536, 279] on img at bounding box center [537, 277] width 4 height 3
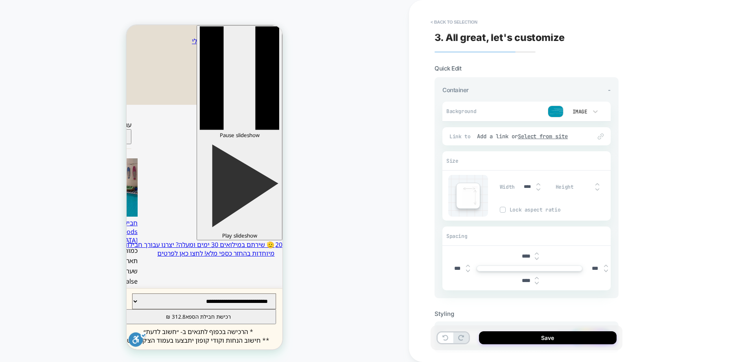
click at [536, 279] on img at bounding box center [537, 277] width 4 height 3
type input "****"
click at [546, 335] on button "Save" at bounding box center [548, 337] width 138 height 13
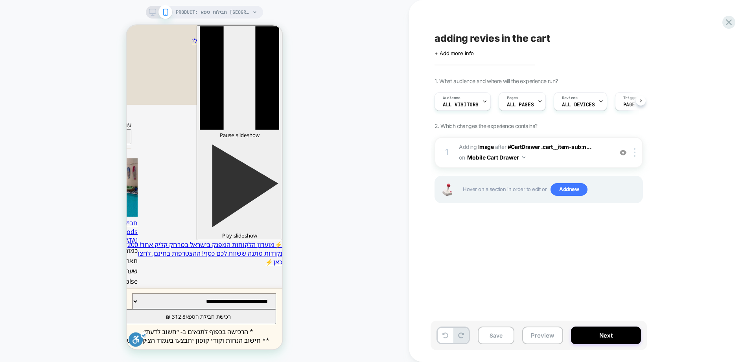
scroll to position [0, 0]
click at [520, 158] on button "Mobile Cart Drawer" at bounding box center [496, 156] width 58 height 11
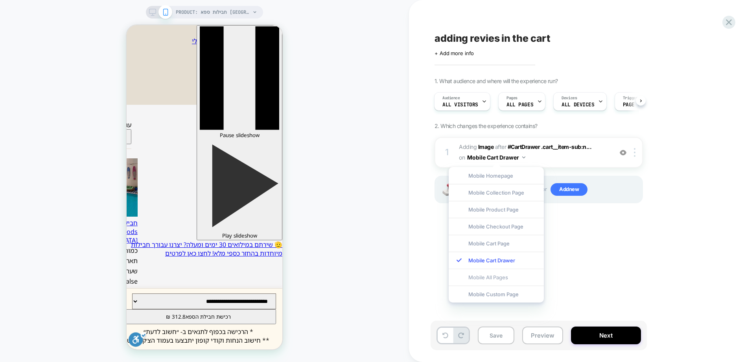
click at [498, 277] on div "Mobile All Pages" at bounding box center [496, 276] width 95 height 17
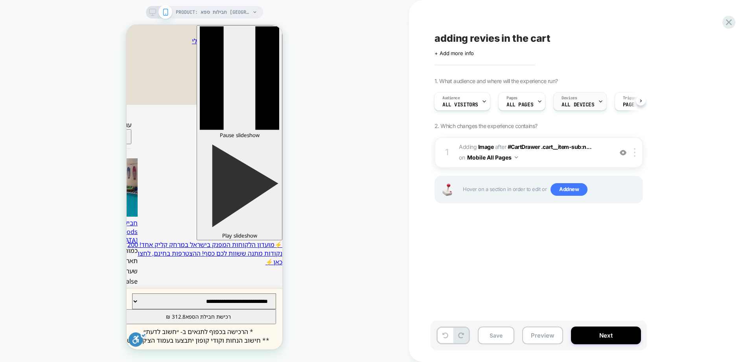
click at [593, 103] on div "Devices ALL DEVICES" at bounding box center [578, 101] width 48 height 18
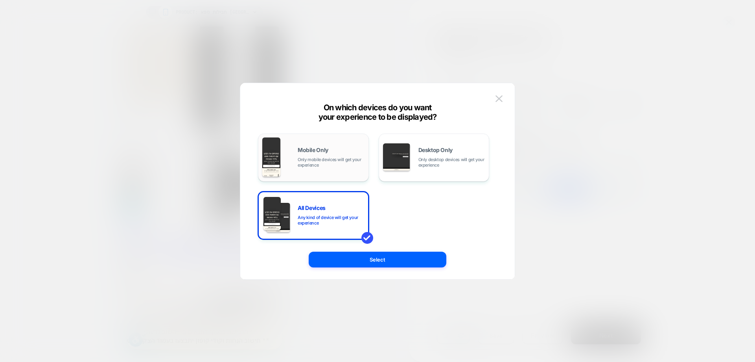
click at [328, 144] on div "Mobile Only Only mobile devices will get your experience" at bounding box center [313, 157] width 102 height 40
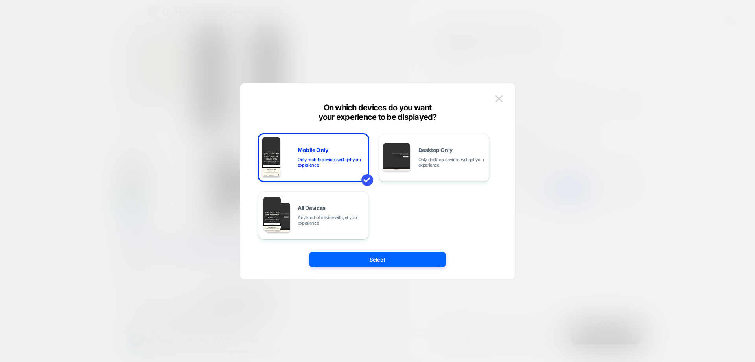
drag, startPoint x: 392, startPoint y: 262, endPoint x: 427, endPoint y: 240, distance: 41.4
click at [392, 263] on button "Select" at bounding box center [378, 259] width 138 height 16
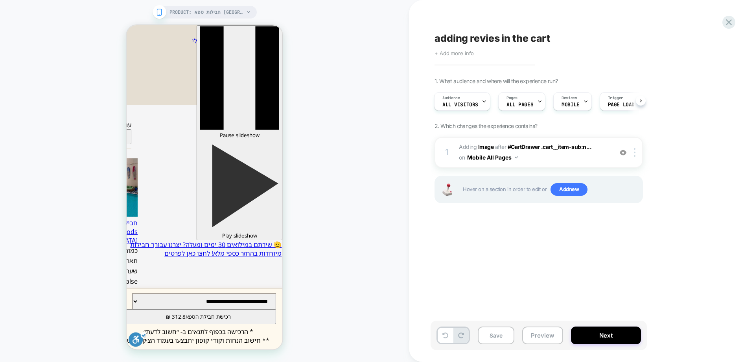
click at [464, 55] on span "+ Add more info" at bounding box center [454, 53] width 39 height 6
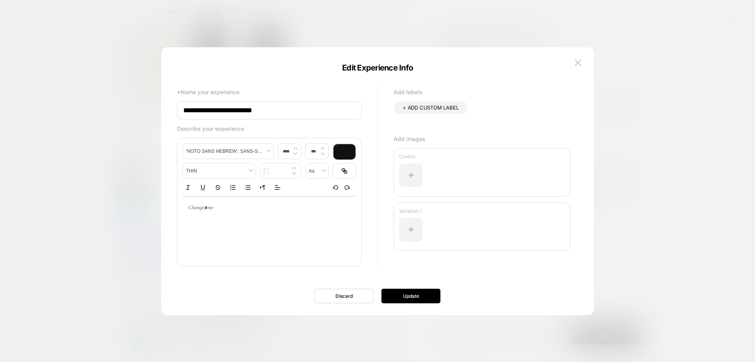
click at [283, 104] on input "**********" at bounding box center [269, 110] width 185 height 18
click at [290, 111] on input "**********" at bounding box center [269, 110] width 185 height 18
drag, startPoint x: 207, startPoint y: 113, endPoint x: 293, endPoint y: 113, distance: 85.4
click at [293, 113] on input "**********" at bounding box center [269, 110] width 185 height 18
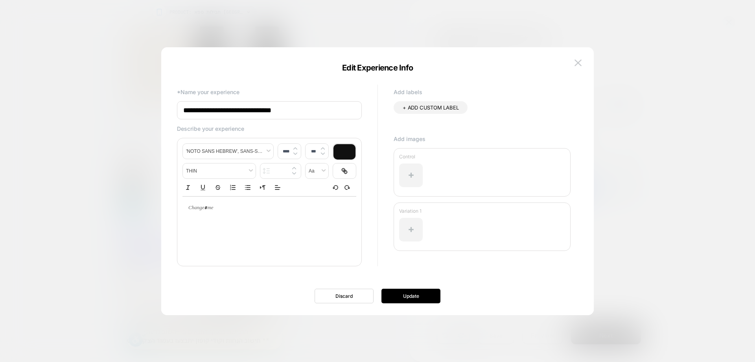
paste input "***"
click at [308, 113] on input "**********" at bounding box center [269, 110] width 185 height 18
type input "**********"
click at [422, 297] on button "Update" at bounding box center [411, 295] width 59 height 15
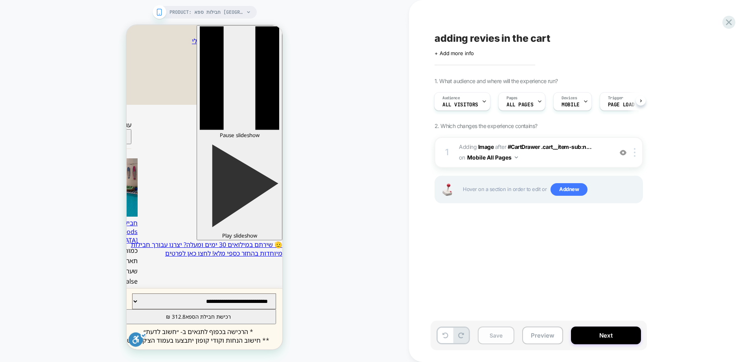
click at [497, 332] on button "Save" at bounding box center [496, 335] width 37 height 18
click at [621, 332] on button "Next" at bounding box center [606, 335] width 70 height 18
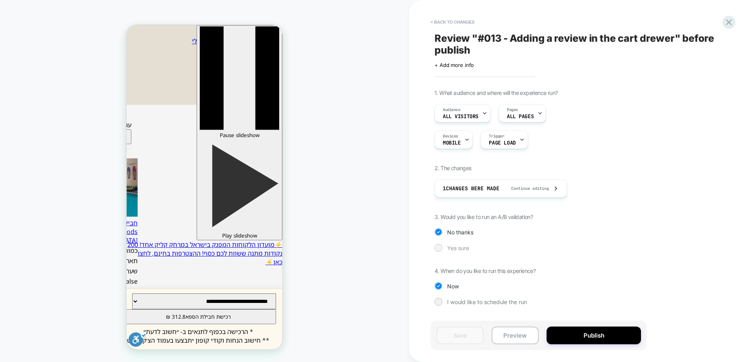
click at [461, 246] on span "Yes sure" at bounding box center [458, 247] width 22 height 7
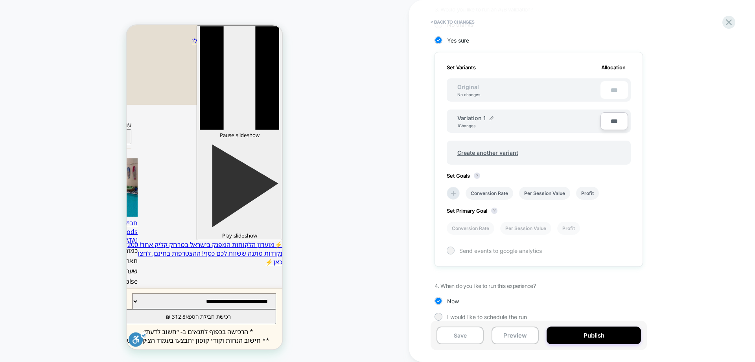
scroll to position [217, 0]
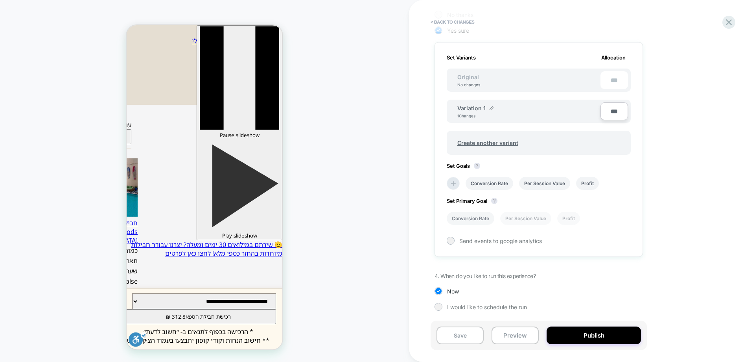
click at [469, 218] on li "Conversion Rate" at bounding box center [471, 218] width 48 height 13
click at [456, 186] on icon at bounding box center [454, 183] width 8 height 8
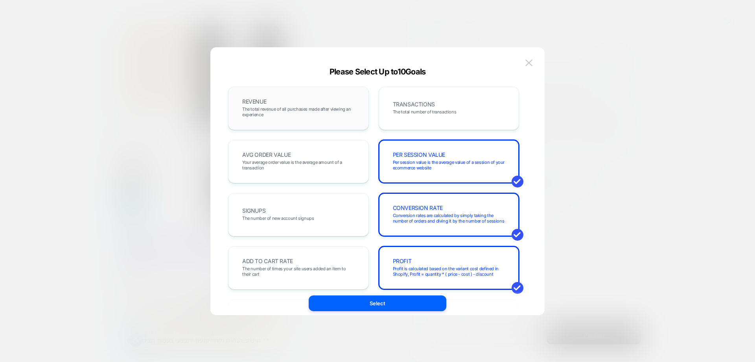
click at [306, 113] on span "The total revenue of all purchases made after viewing an experience" at bounding box center [298, 111] width 113 height 11
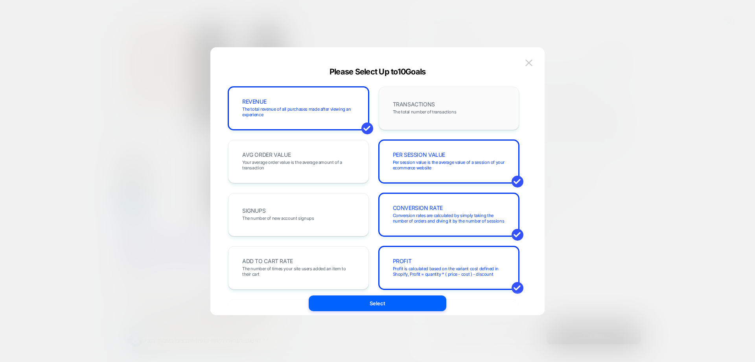
click at [435, 112] on span "The total number of transactions" at bounding box center [425, 112] width 64 height 6
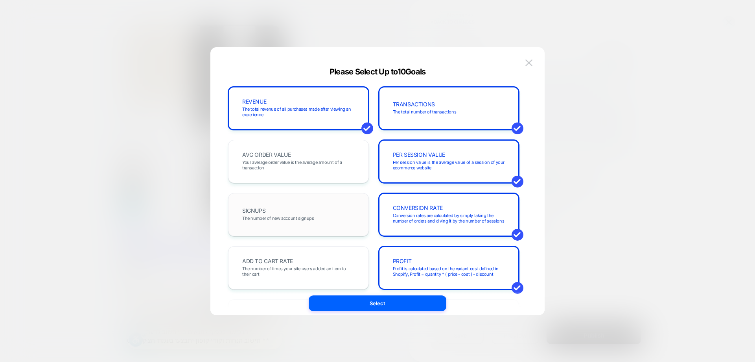
drag, startPoint x: 316, startPoint y: 168, endPoint x: 339, endPoint y: 194, distance: 34.0
click at [315, 168] on span "Your average order value is the average amount of a transaction" at bounding box center [298, 164] width 113 height 11
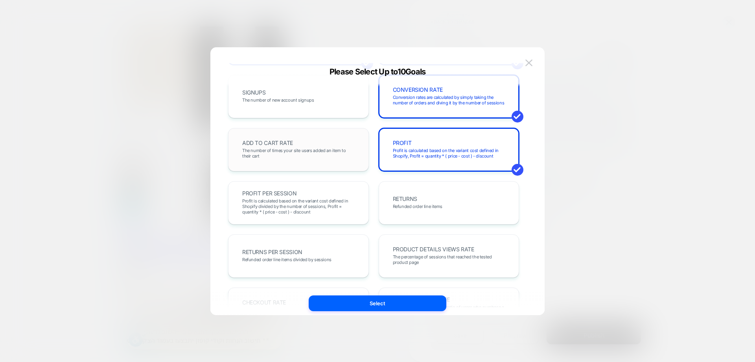
click at [312, 140] on div "ADD TO CART RATE The number of times your site users added an item to their cart" at bounding box center [298, 149] width 124 height 27
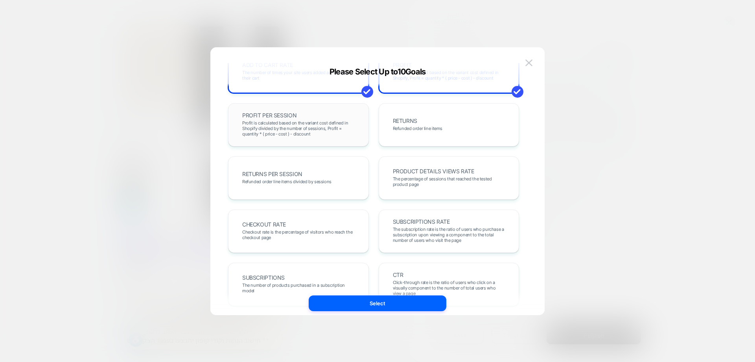
scroll to position [197, 0]
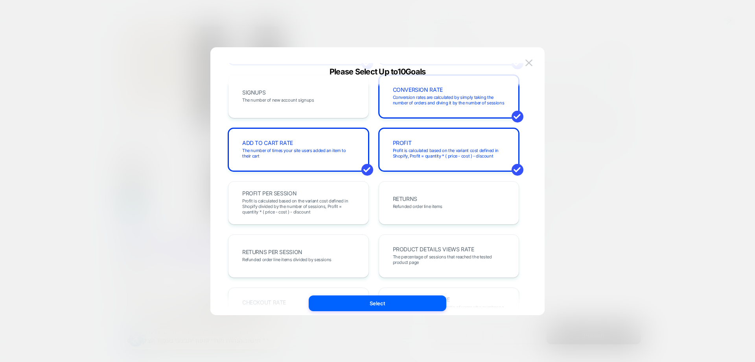
drag, startPoint x: 273, startPoint y: 148, endPoint x: 320, endPoint y: 177, distance: 54.8
click at [273, 148] on span "The number of times your site users added an item to their cart" at bounding box center [298, 153] width 113 height 11
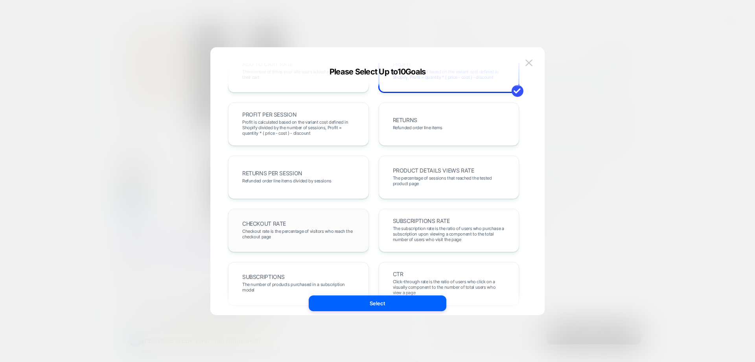
click at [292, 229] on span "Checkout rate is the percentage of visitors who reach the checkout page" at bounding box center [298, 233] width 113 height 11
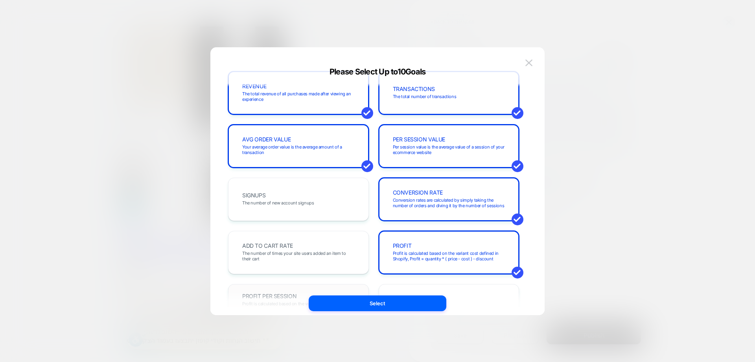
scroll to position [0, 0]
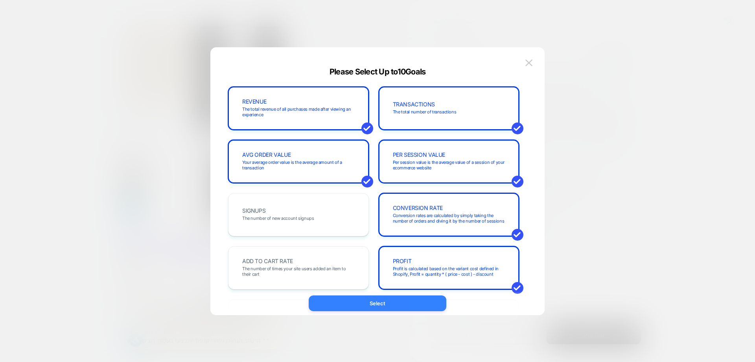
click at [411, 301] on button "Select" at bounding box center [378, 303] width 138 height 16
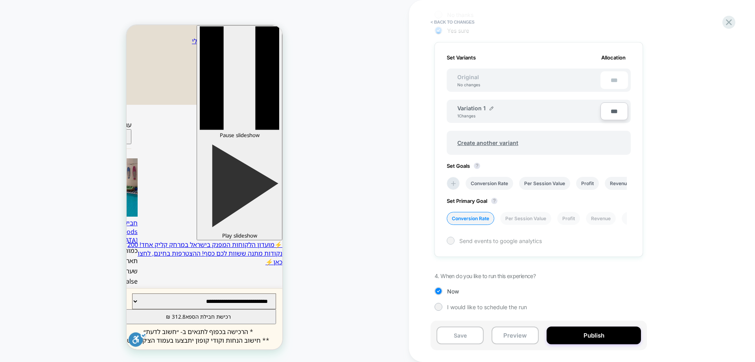
click at [479, 241] on span "Send events to google analytics" at bounding box center [500, 240] width 83 height 7
click at [462, 333] on button "Save" at bounding box center [460, 335] width 47 height 18
click at [598, 335] on button "Publish" at bounding box center [594, 335] width 94 height 18
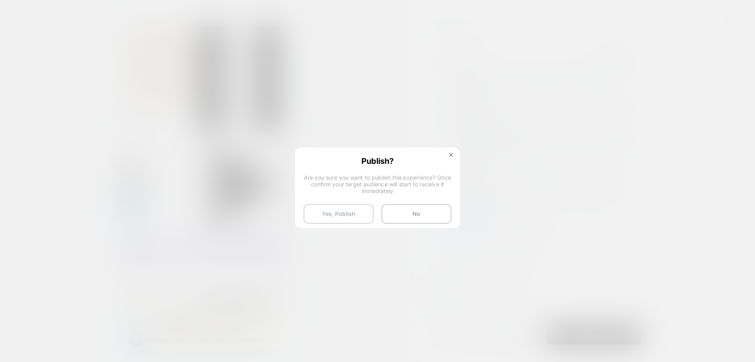
drag, startPoint x: 350, startPoint y: 214, endPoint x: 356, endPoint y: 221, distance: 9.2
click at [350, 215] on button "Yes, Publish" at bounding box center [339, 214] width 70 height 20
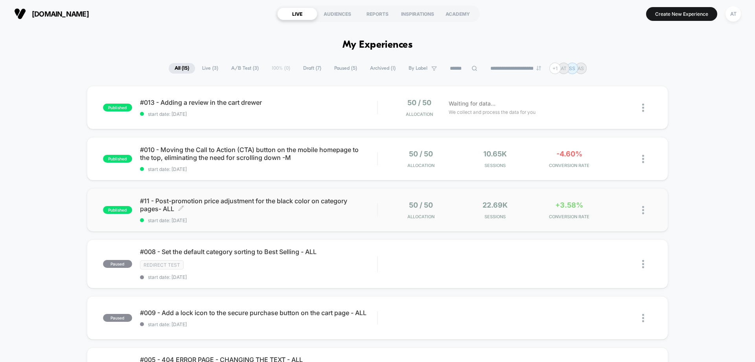
click at [303, 207] on span "#11 - Post-promotion price adjustment for the black color on category pages- AL…" at bounding box center [258, 205] width 237 height 16
